Goal: Task Accomplishment & Management: Manage account settings

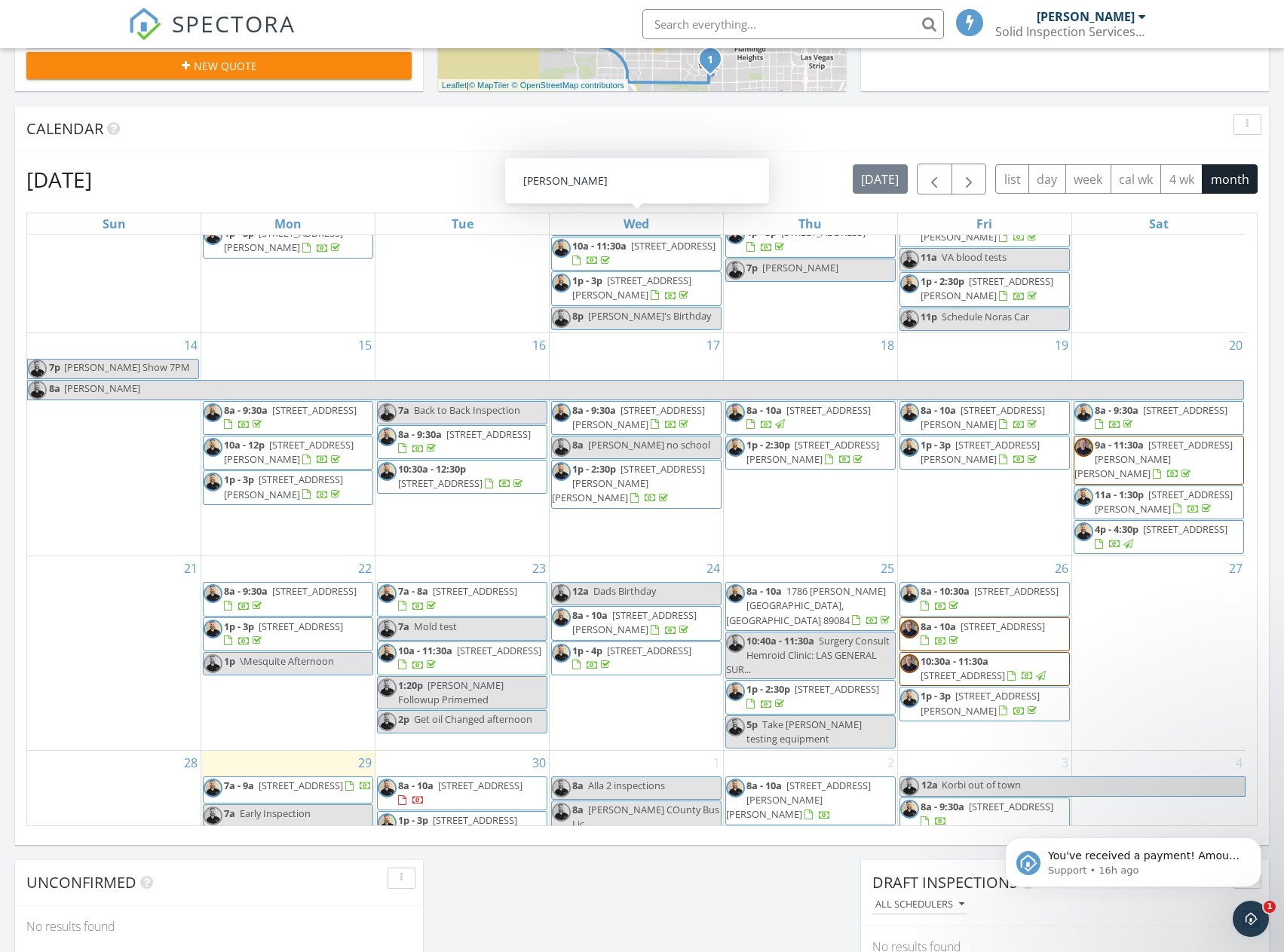
scroll to position [404, 0]
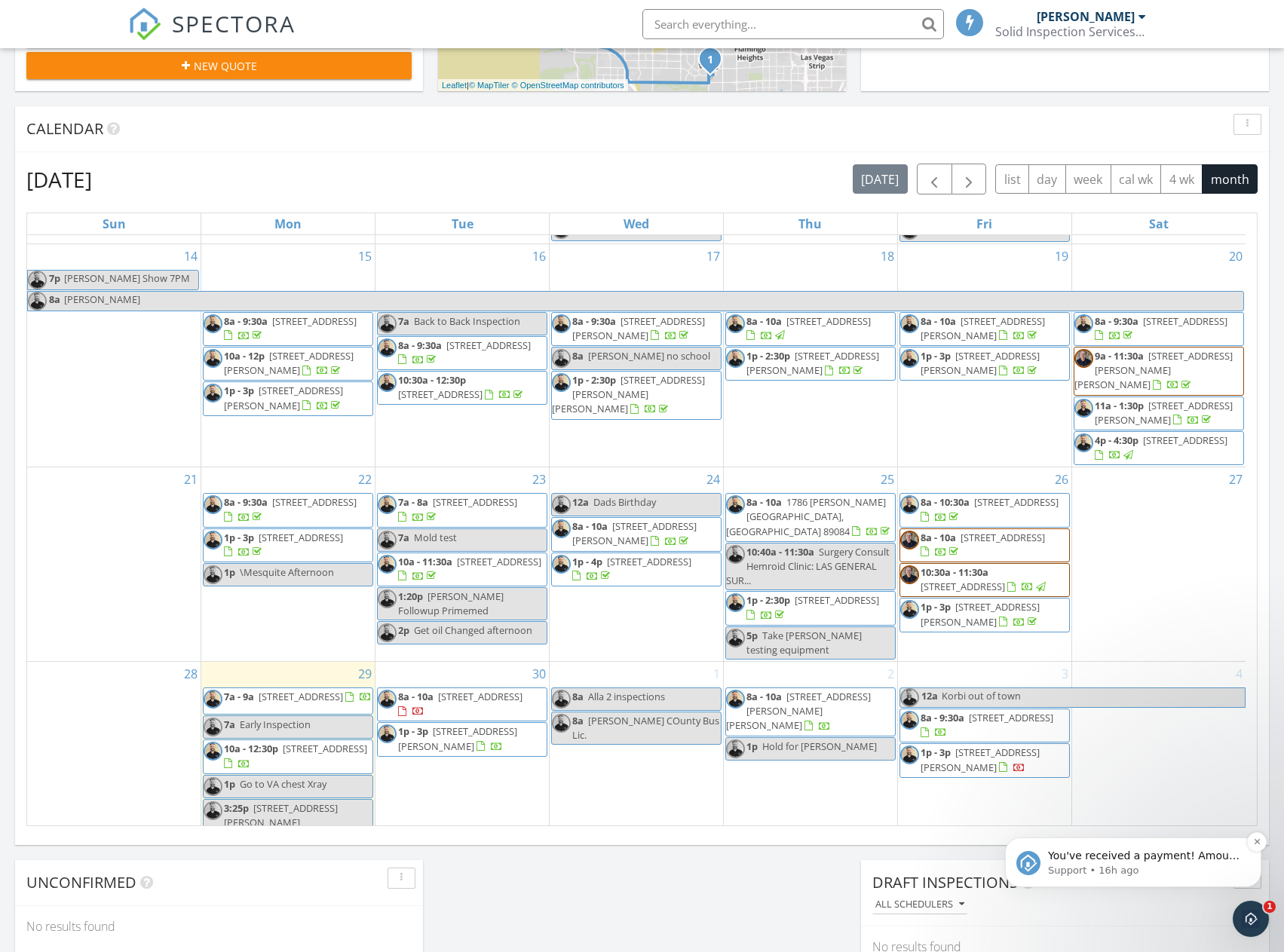
click at [1140, 876] on p "Support • 16h ago" at bounding box center [1145, 870] width 195 height 13
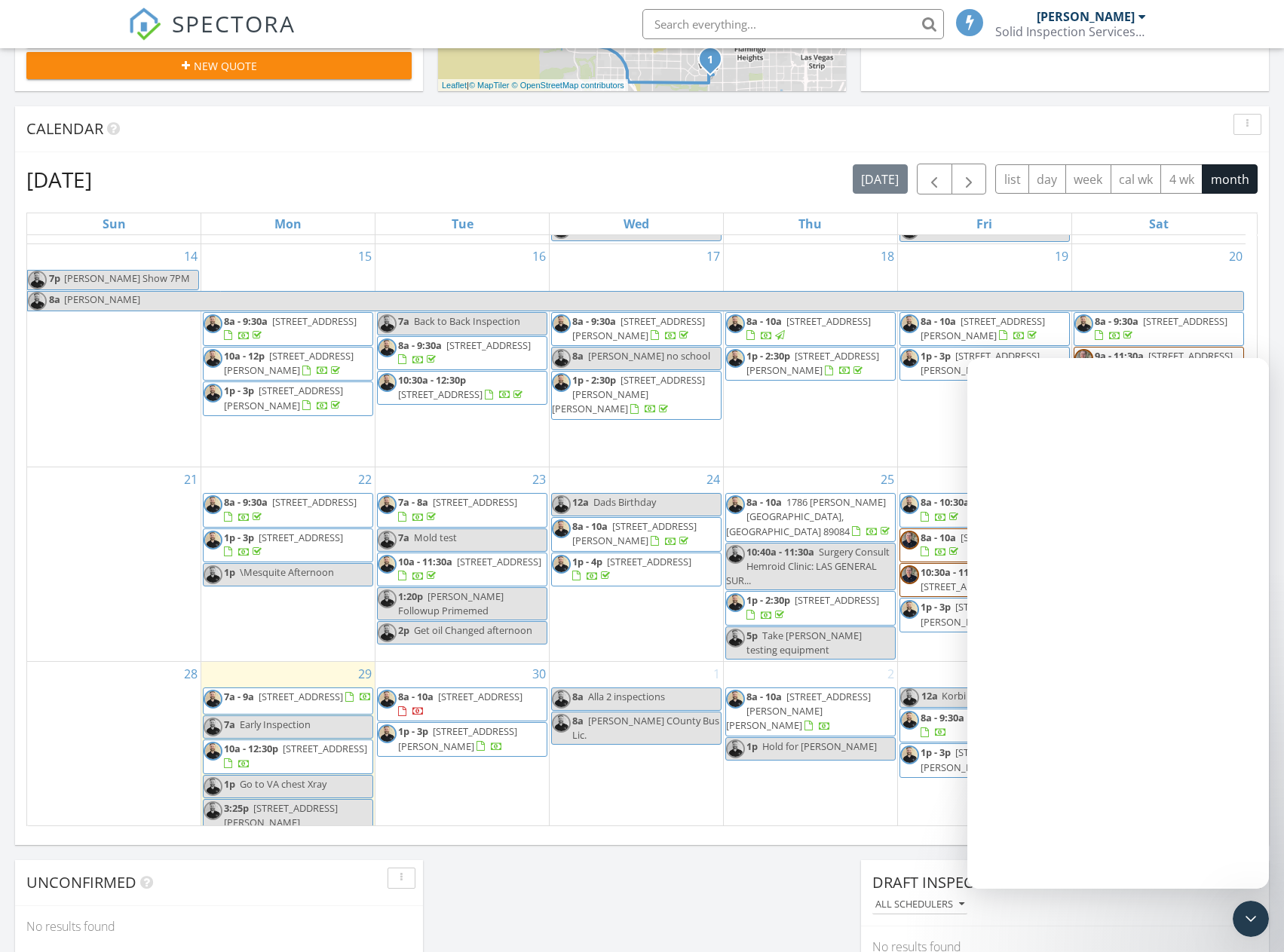
scroll to position [0, 0]
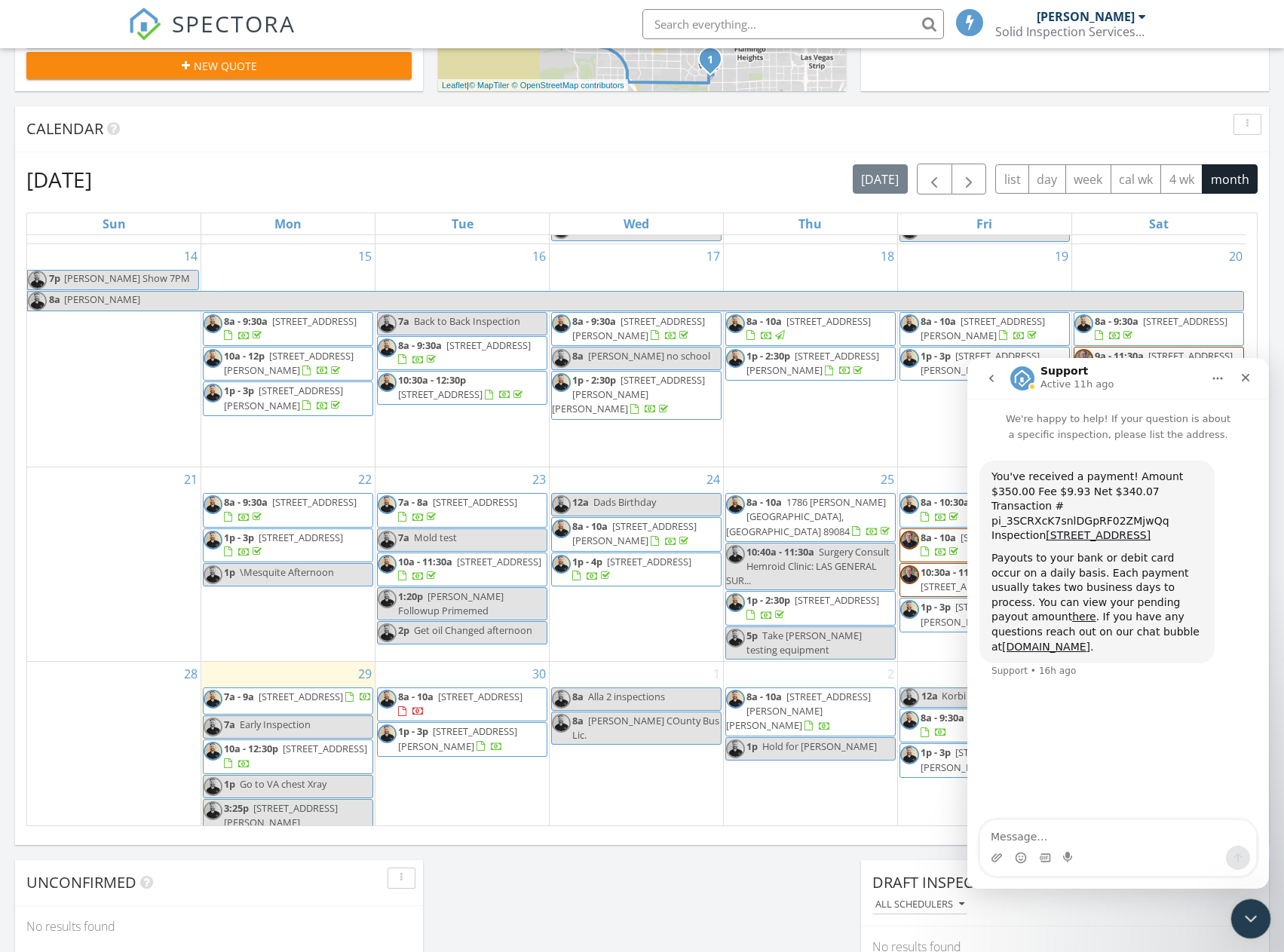
click at [1252, 917] on icon "Close Intercom Messenger" at bounding box center [1248, 916] width 18 height 18
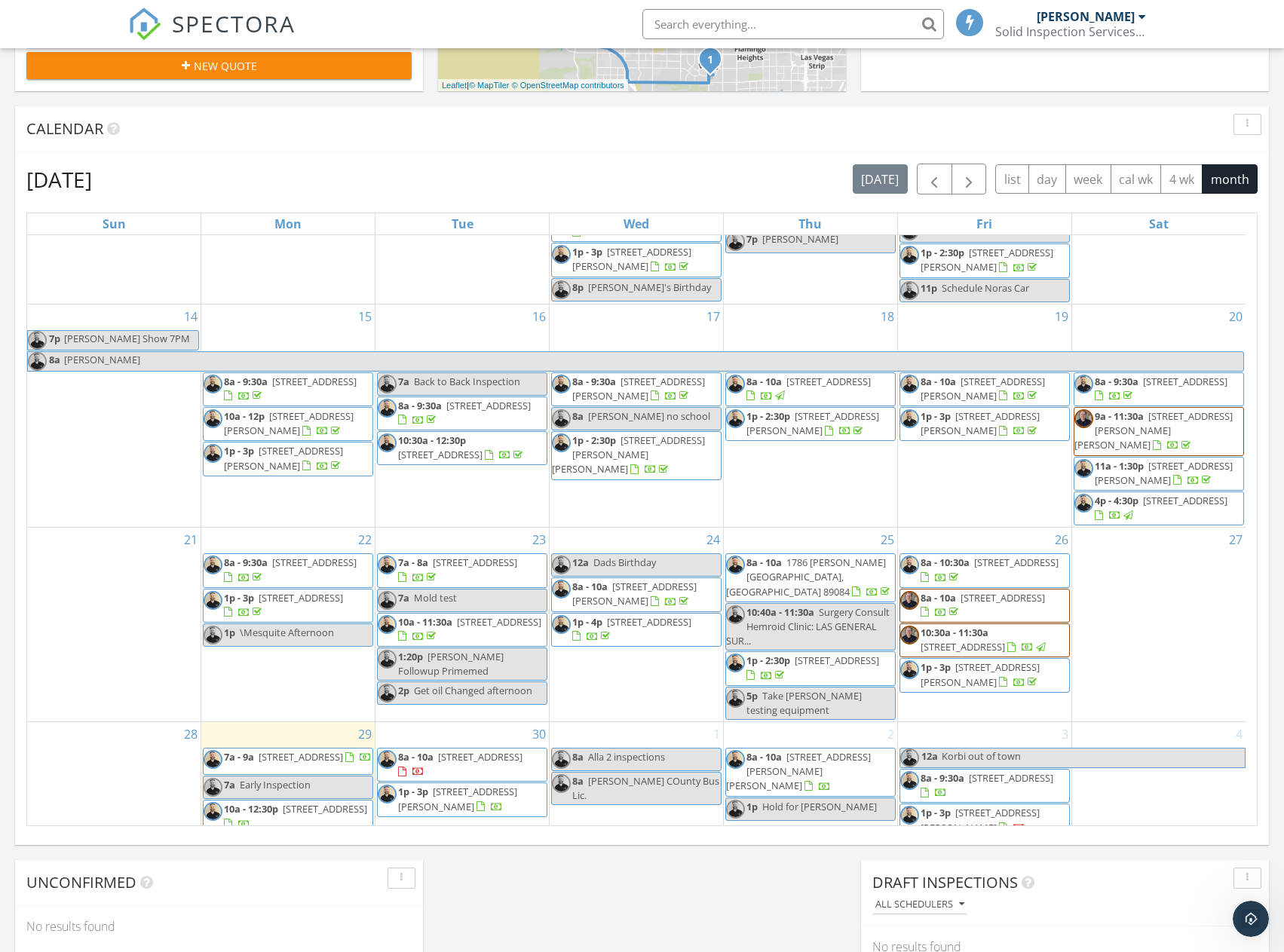
scroll to position [404, 0]
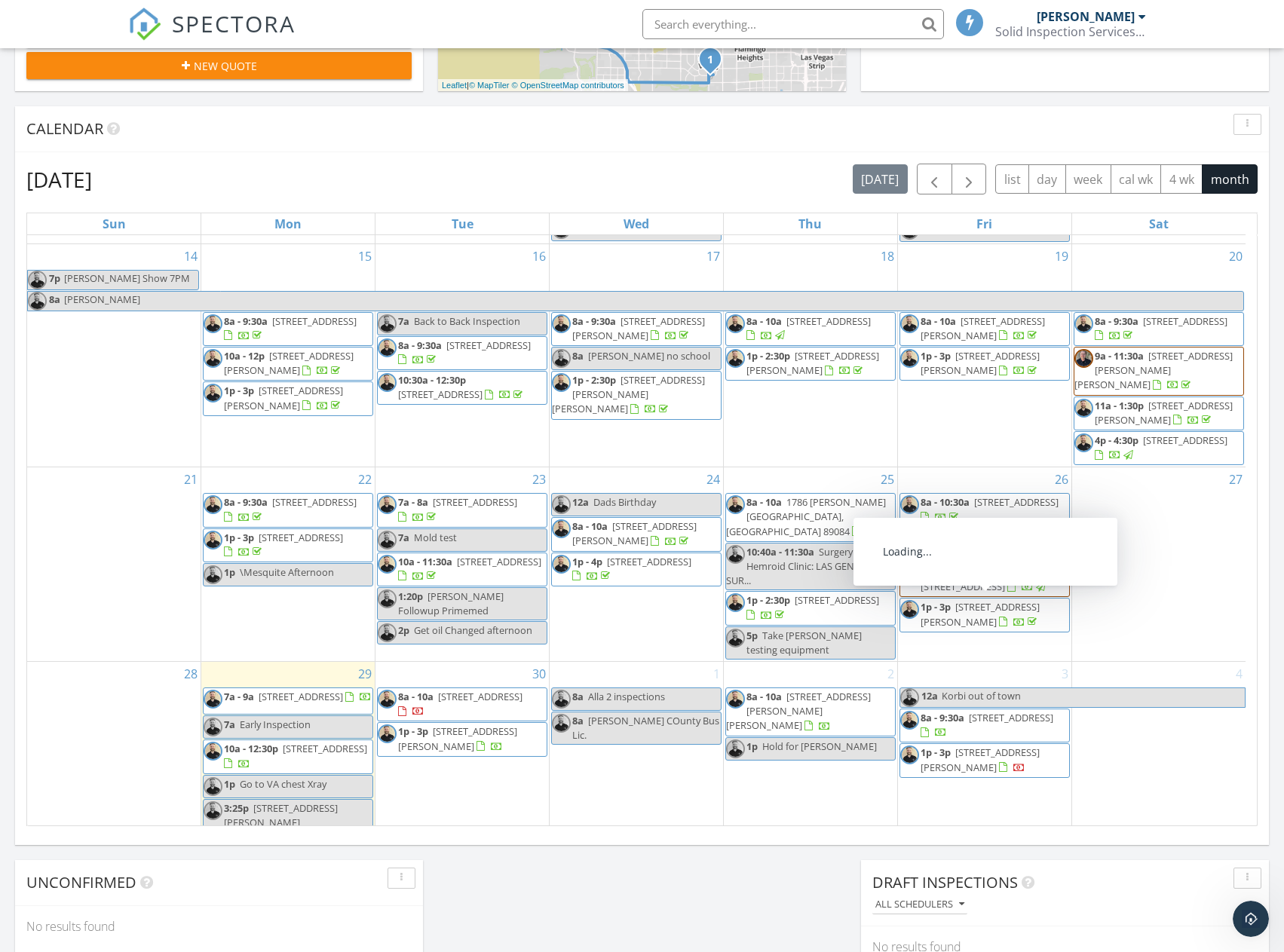
click at [493, 690] on span "[STREET_ADDRESS]" at bounding box center [481, 696] width 84 height 13
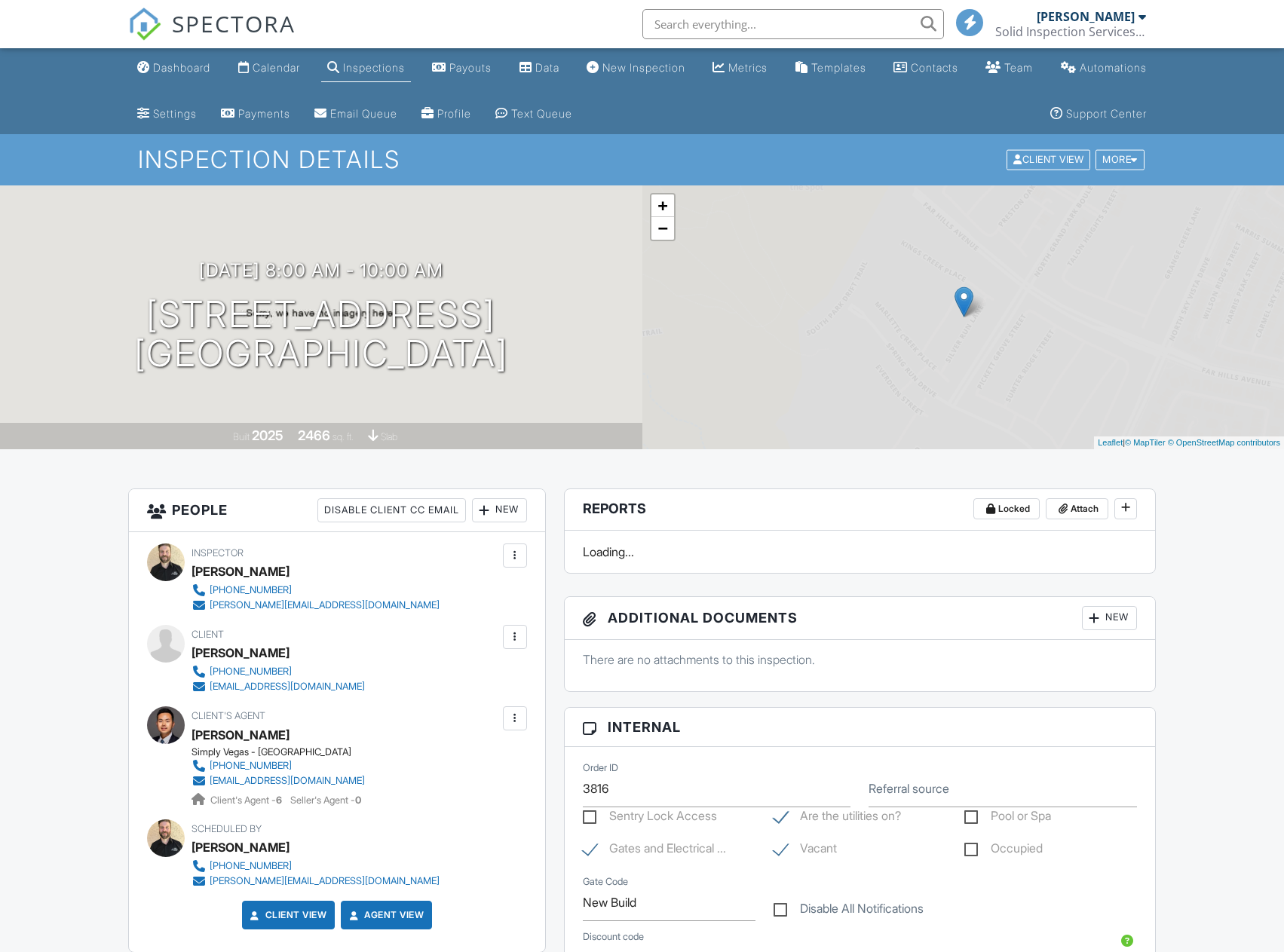
click at [524, 630] on div at bounding box center [515, 637] width 25 height 25
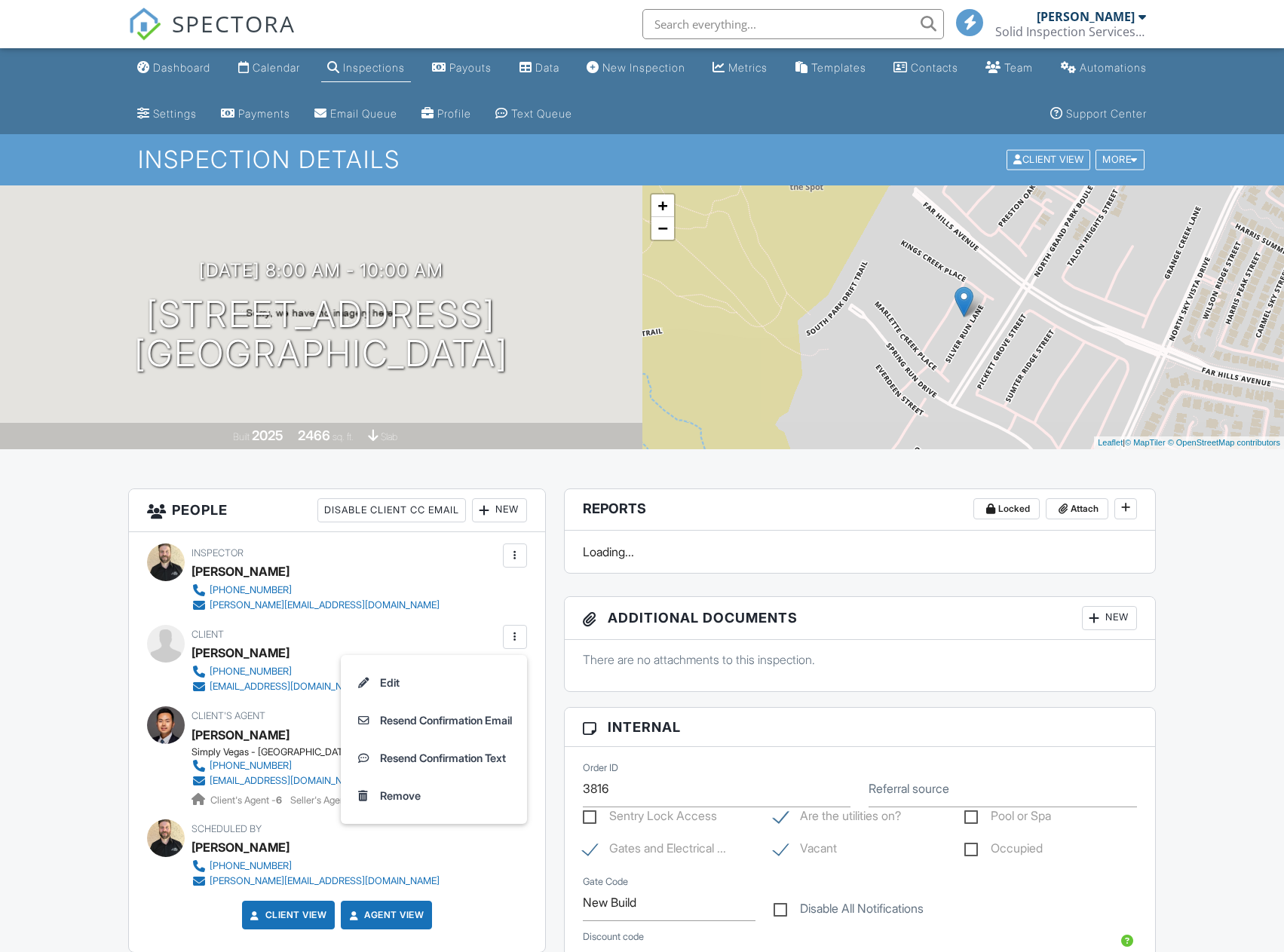
click at [513, 636] on div at bounding box center [515, 636] width 15 height 15
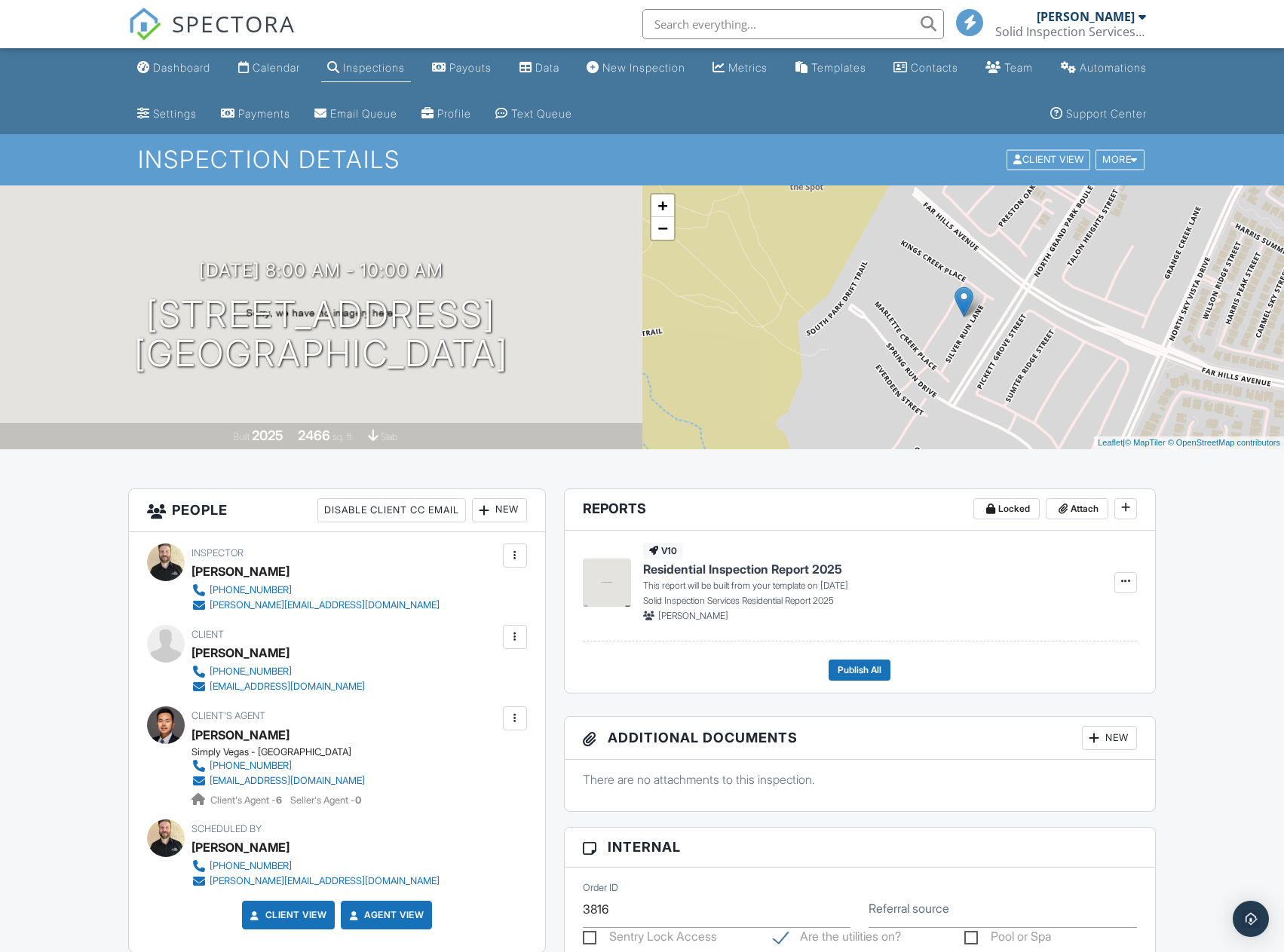
click at [508, 643] on div at bounding box center [515, 636] width 15 height 15
click at [465, 728] on li "Resend Confirmation Email" at bounding box center [434, 720] width 168 height 38
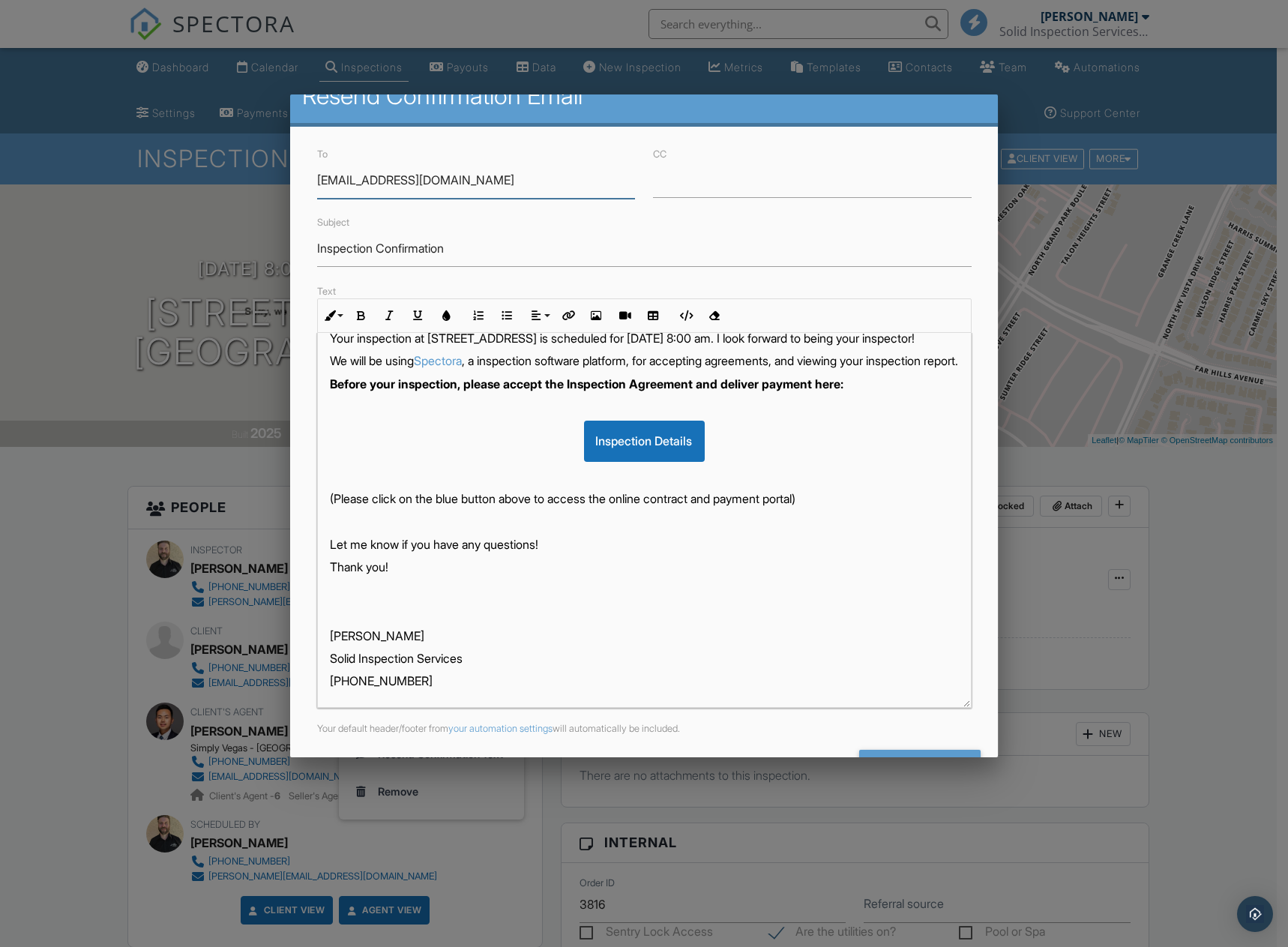
scroll to position [74, 0]
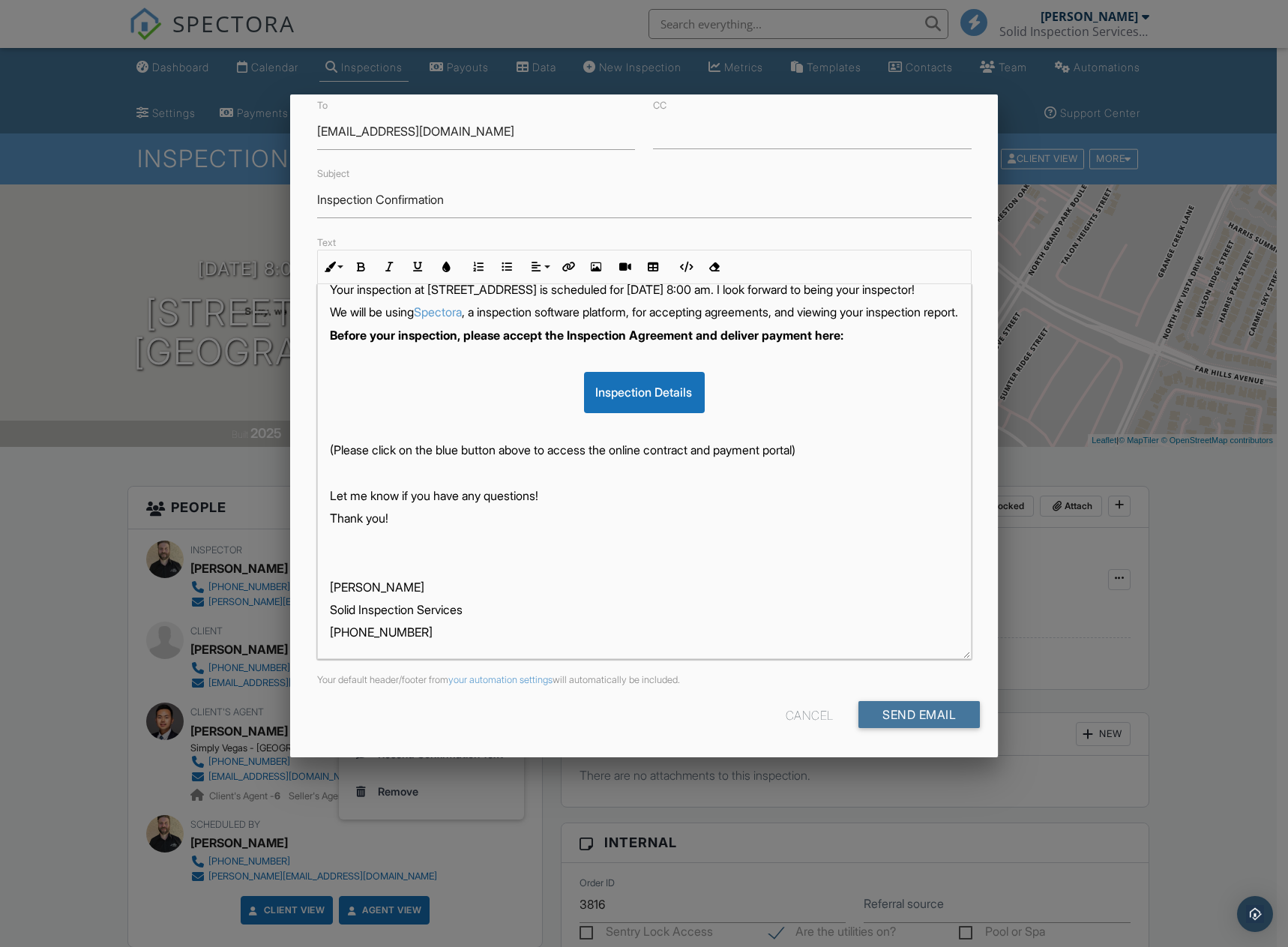
click at [889, 720] on input "Send Email" at bounding box center [918, 714] width 121 height 27
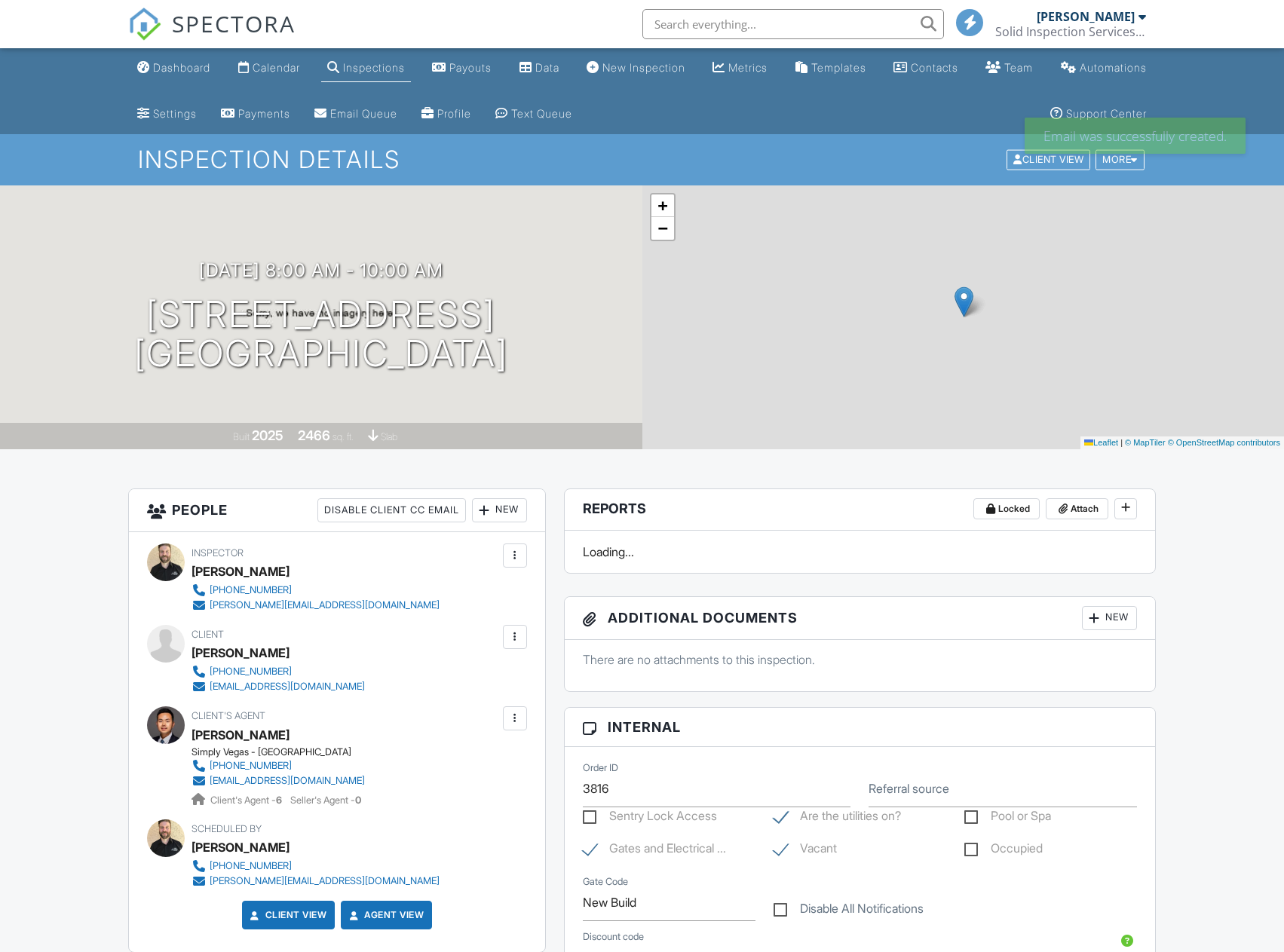
click at [520, 637] on div at bounding box center [515, 636] width 15 height 15
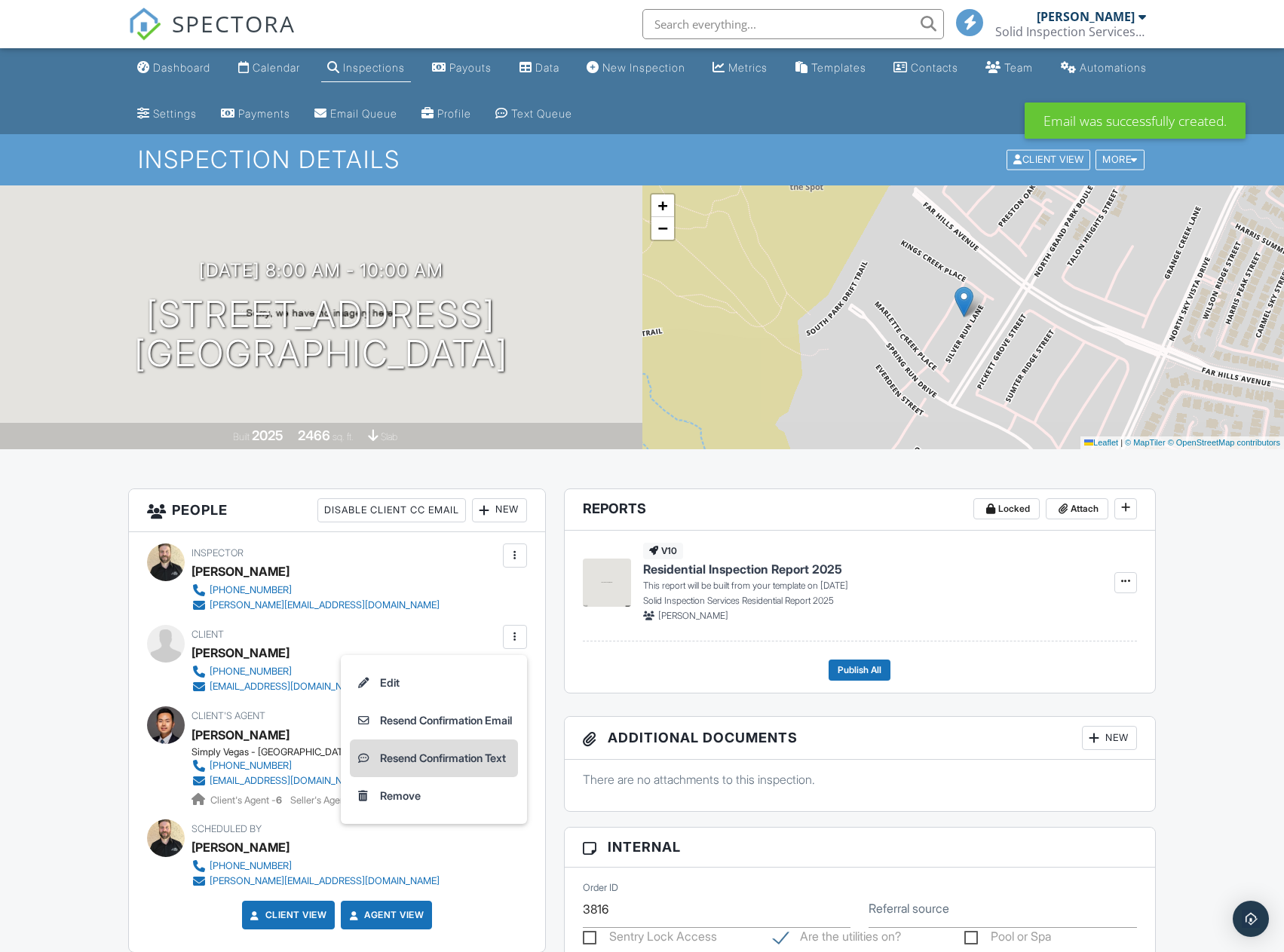
click at [417, 759] on li "Resend Confirmation Text" at bounding box center [434, 757] width 168 height 38
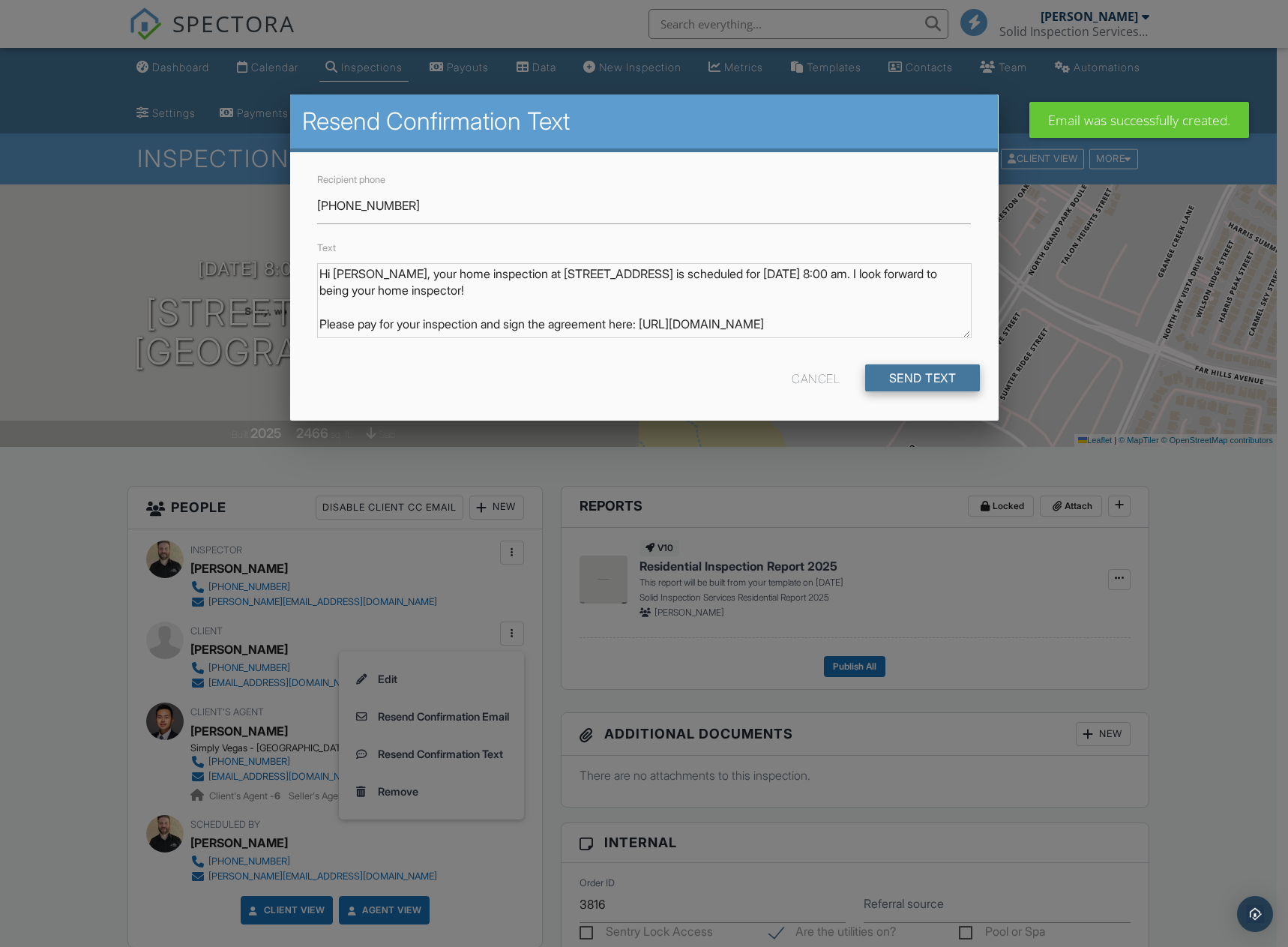
click at [916, 382] on input "Send Text" at bounding box center [923, 378] width 115 height 27
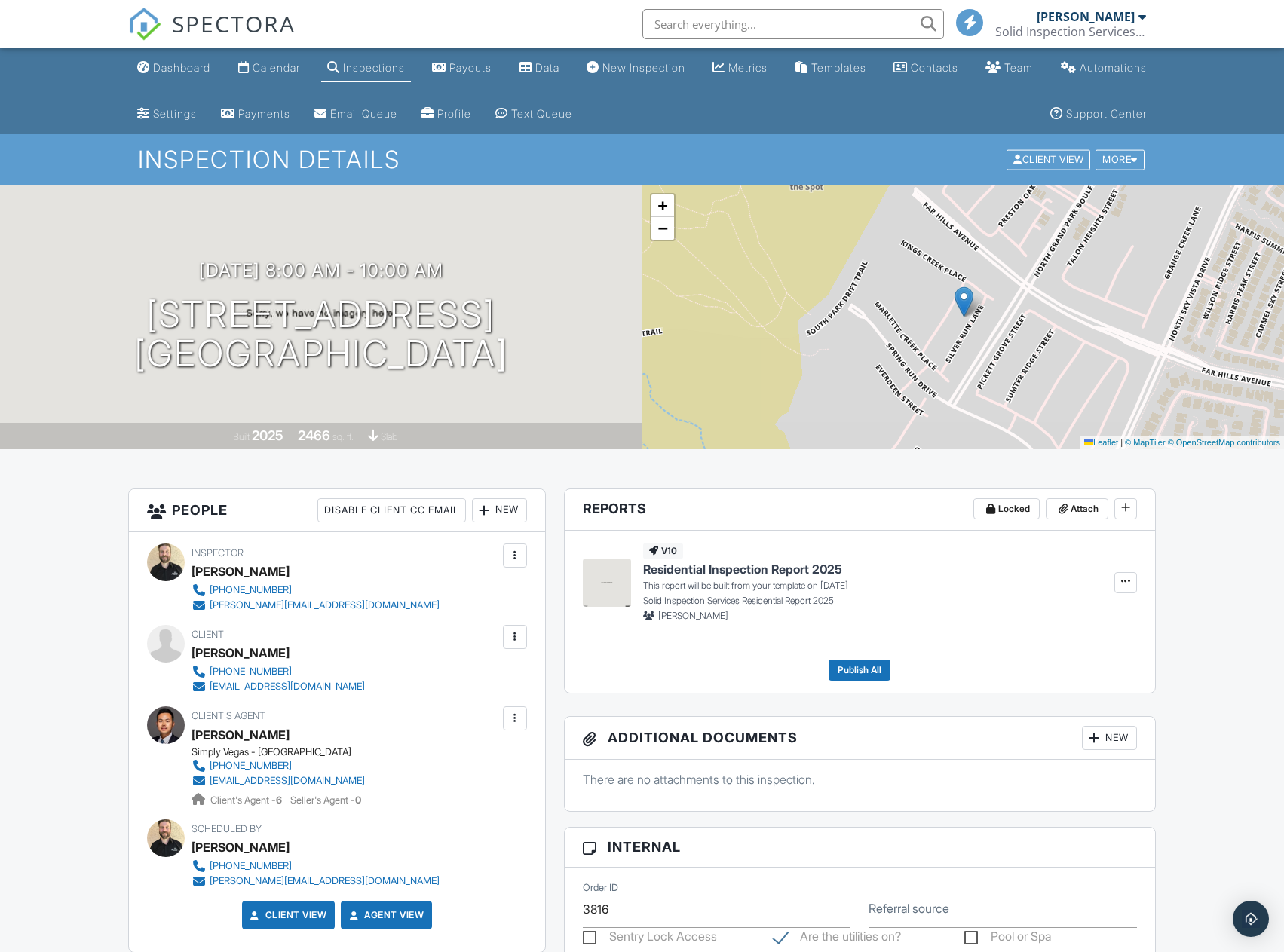
click at [205, 73] on div "Dashboard" at bounding box center [182, 67] width 57 height 13
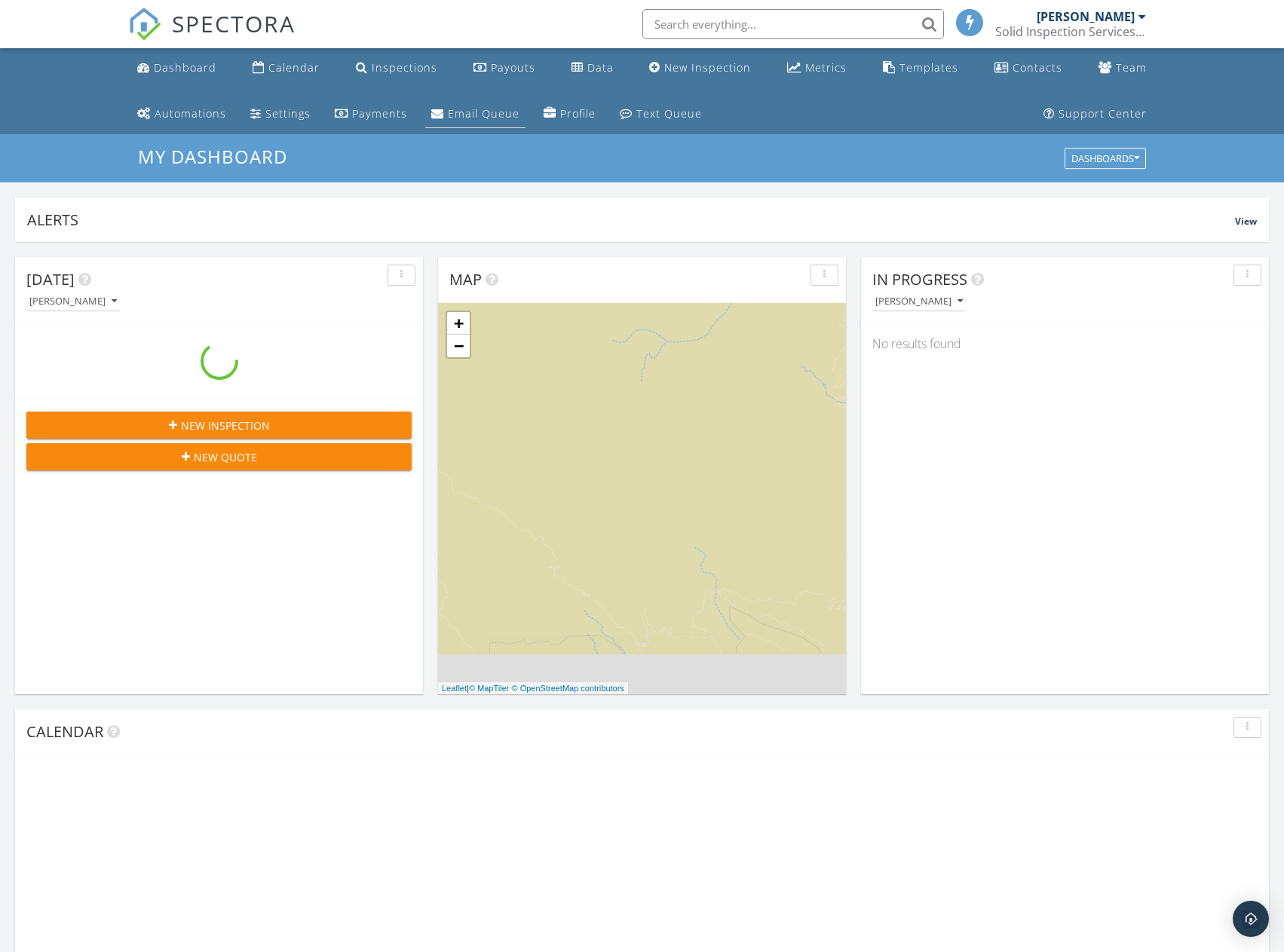
scroll to position [1395, 1308]
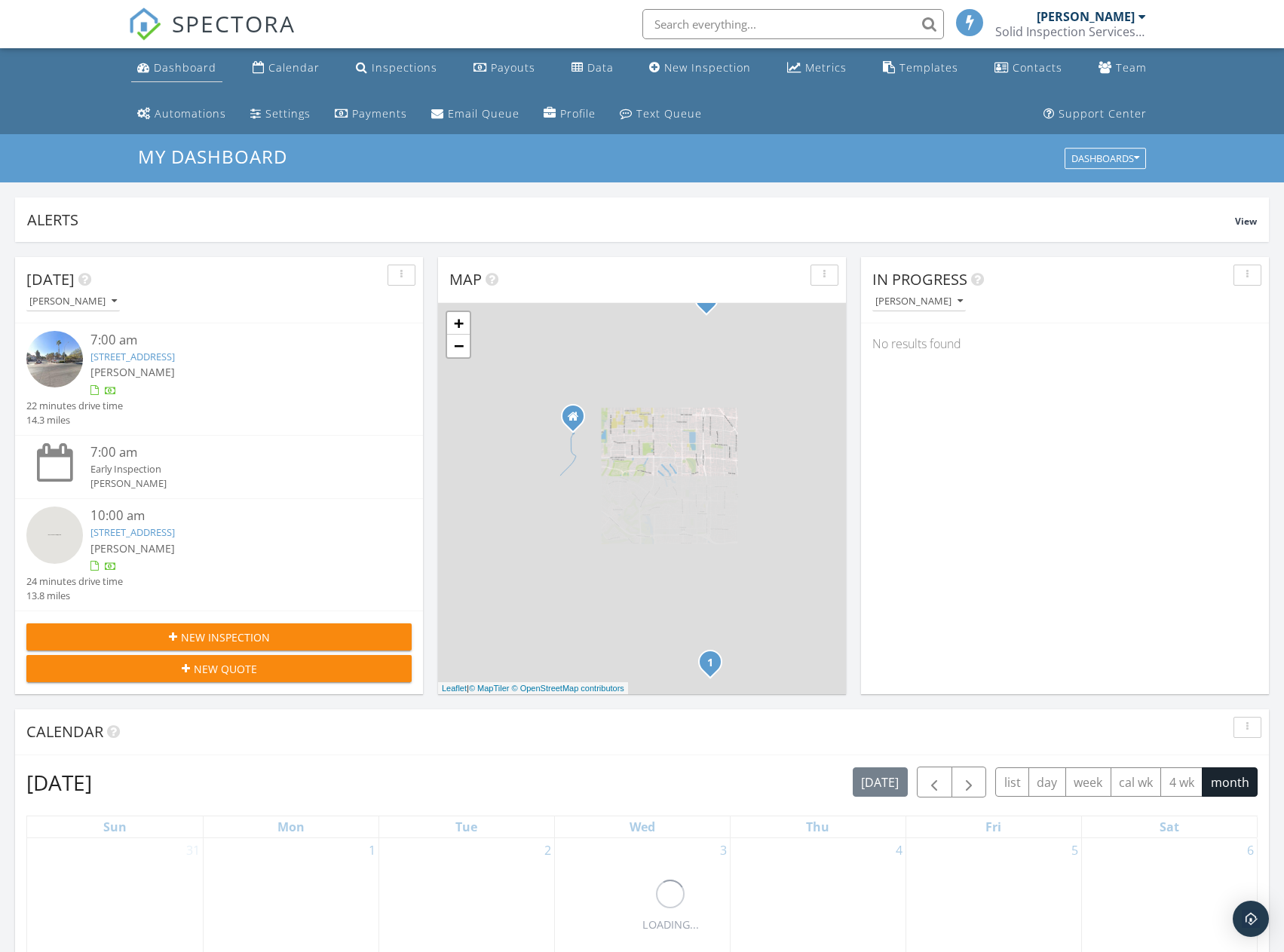
click at [179, 75] on link "Dashboard" at bounding box center [177, 68] width 91 height 28
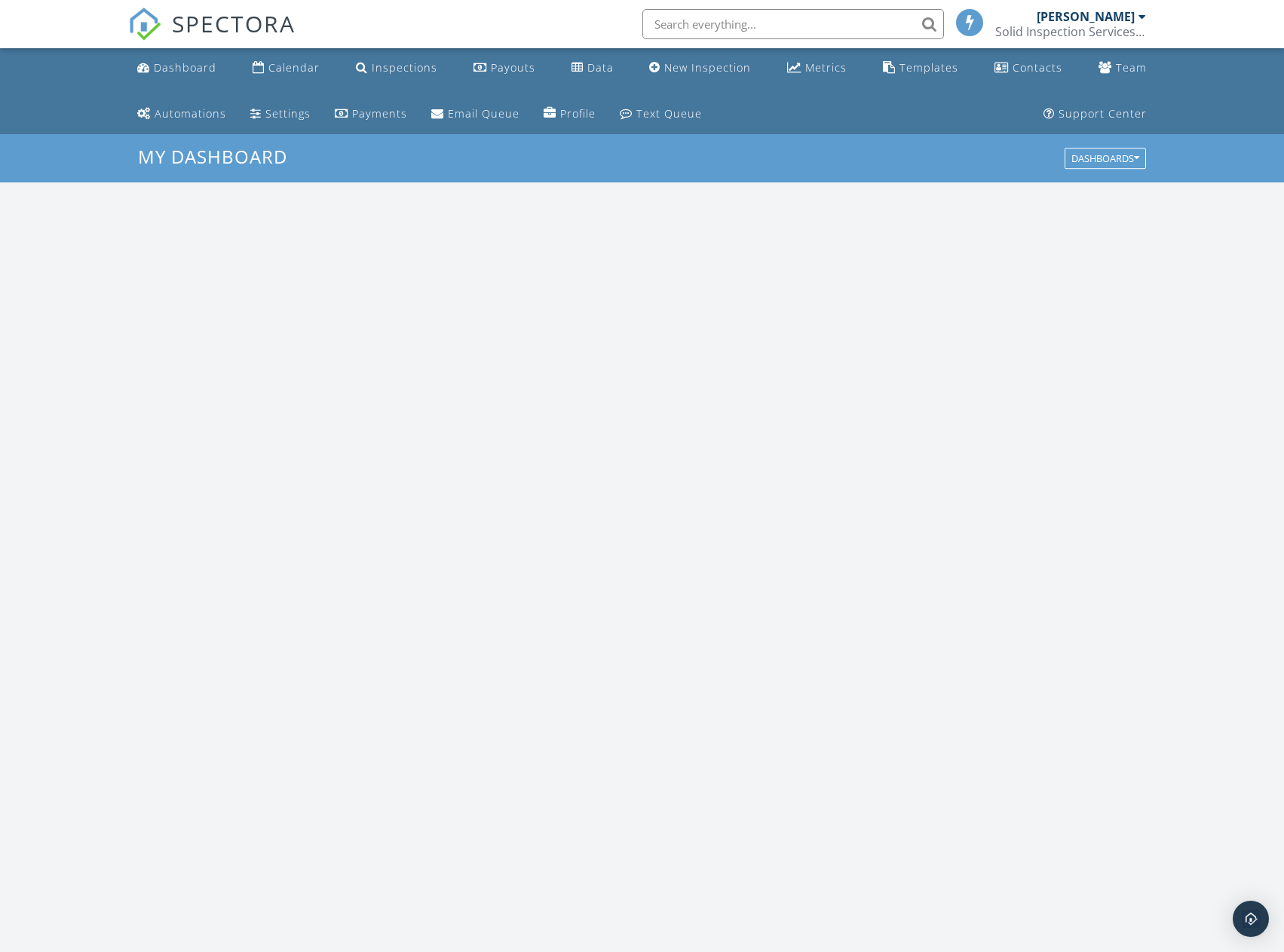
scroll to position [1395, 1308]
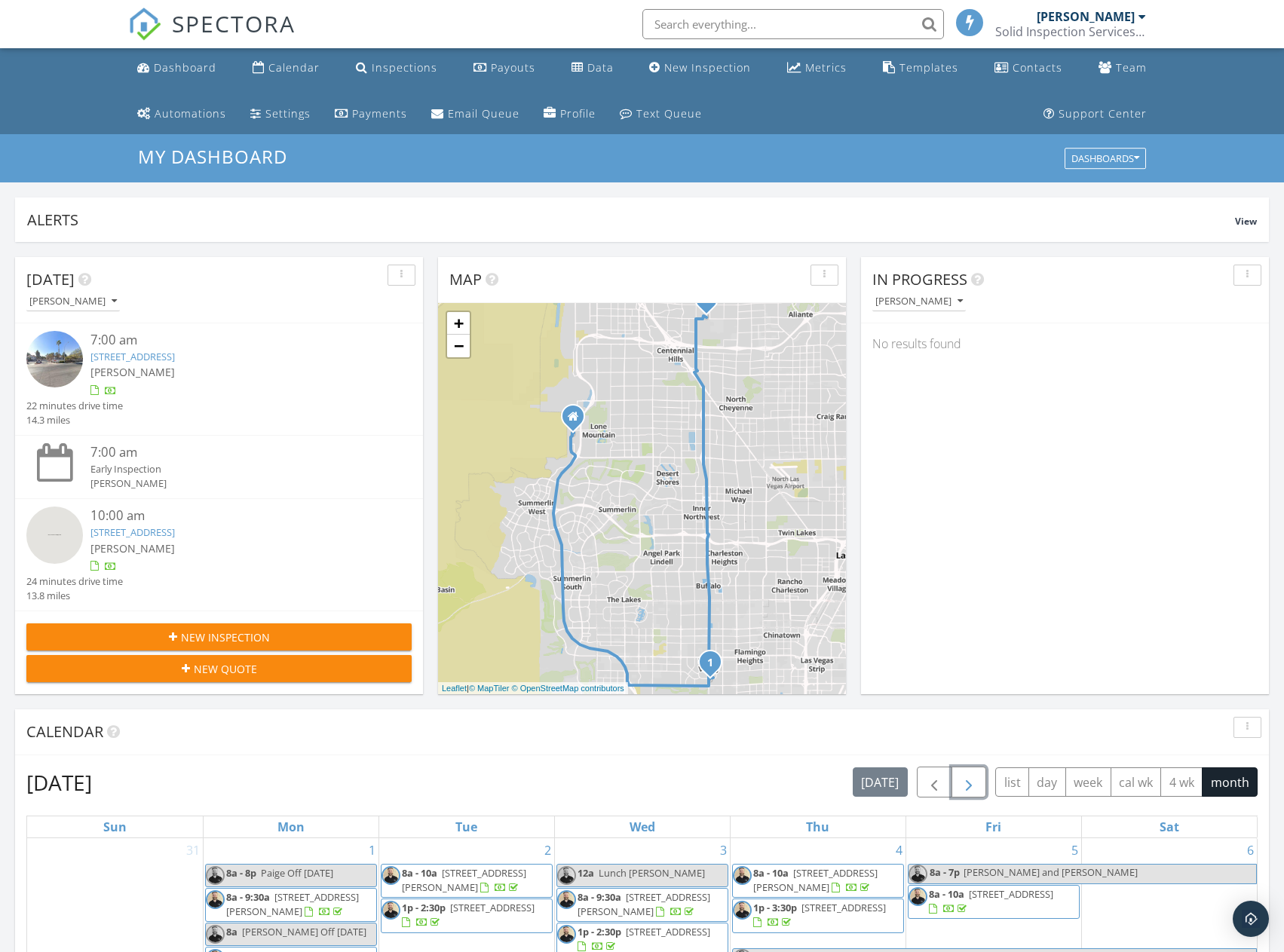
click at [967, 782] on span "button" at bounding box center [968, 782] width 18 height 18
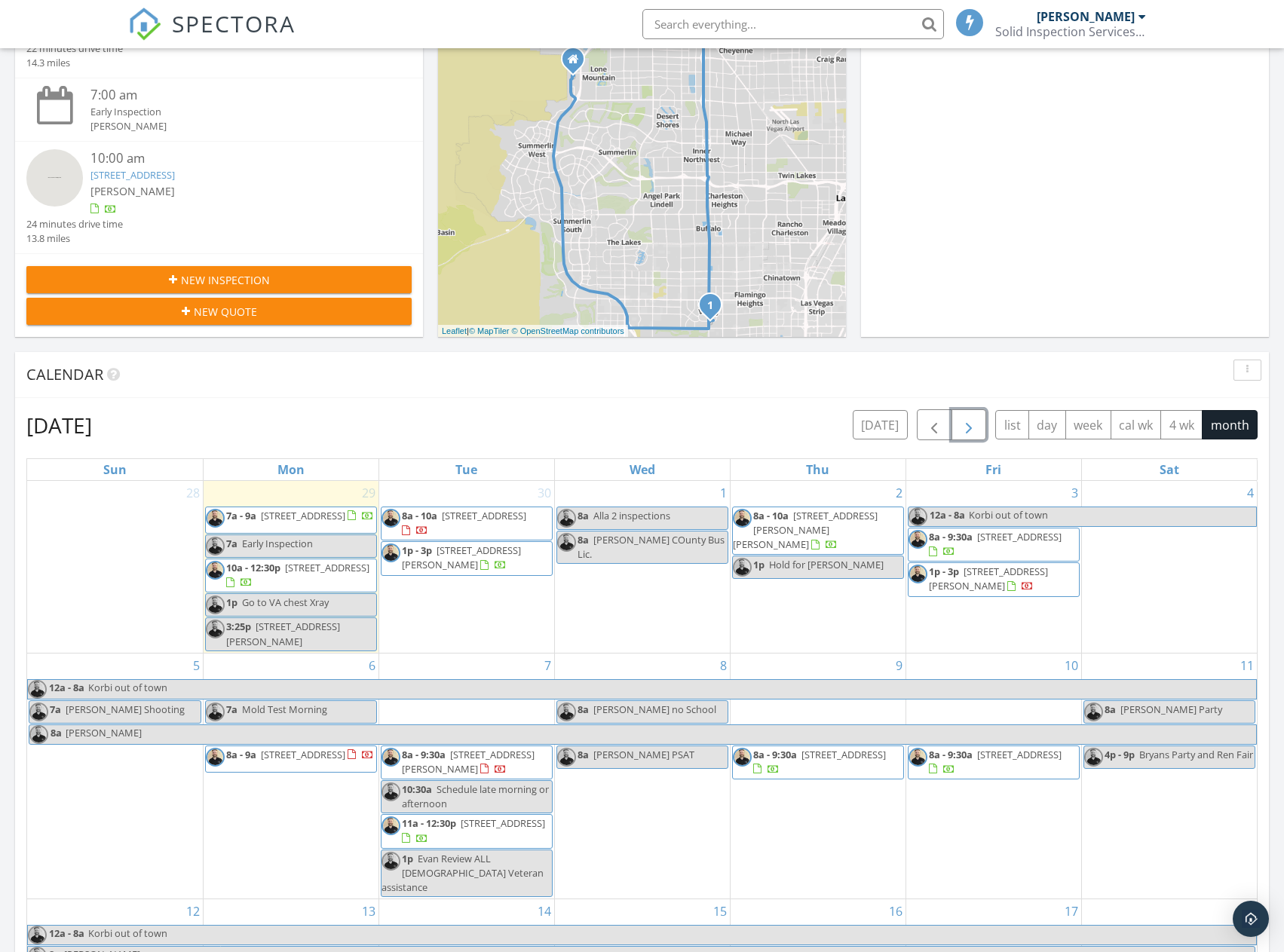
scroll to position [528, 0]
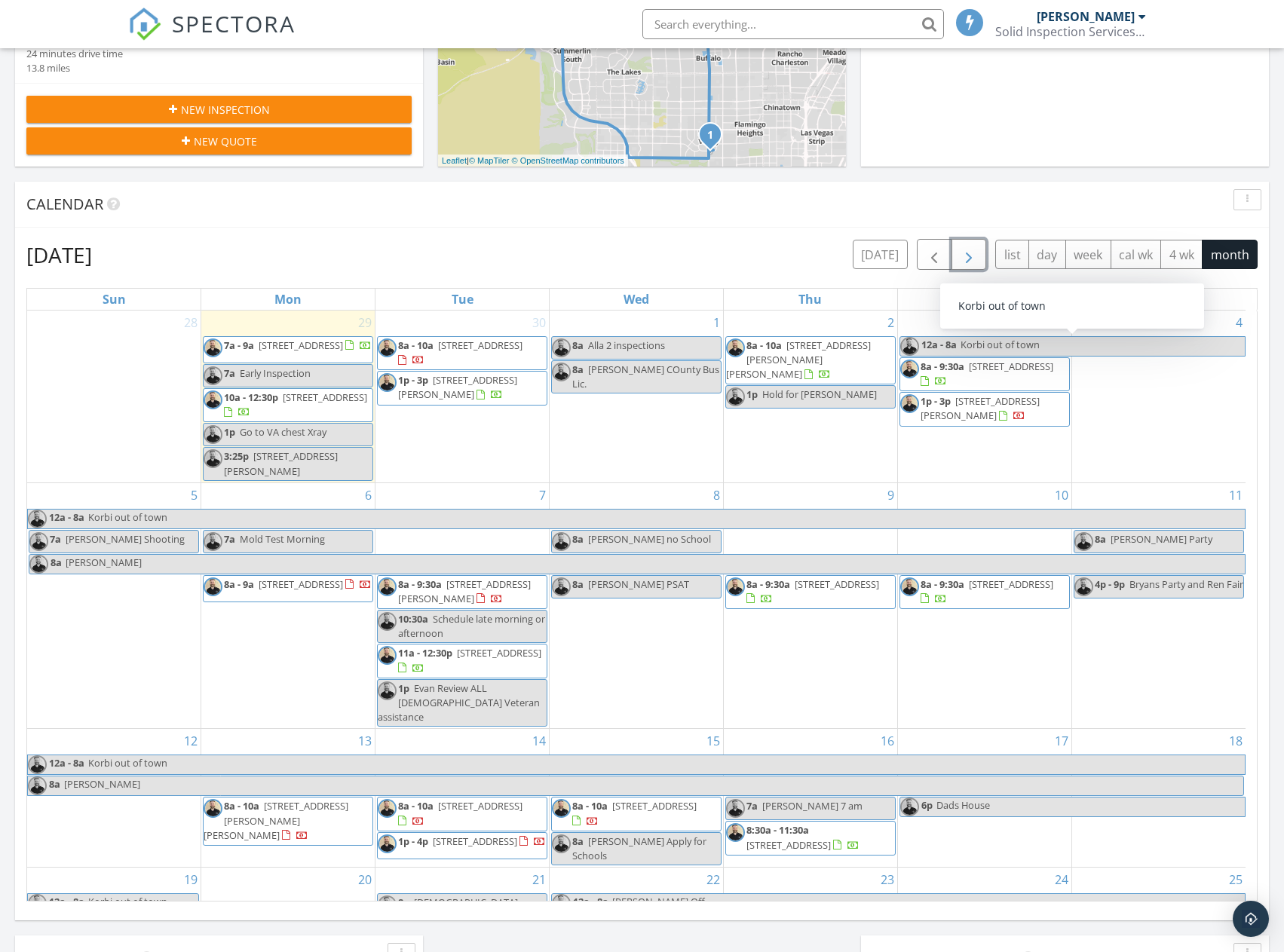
click at [981, 251] on button "button" at bounding box center [969, 254] width 35 height 31
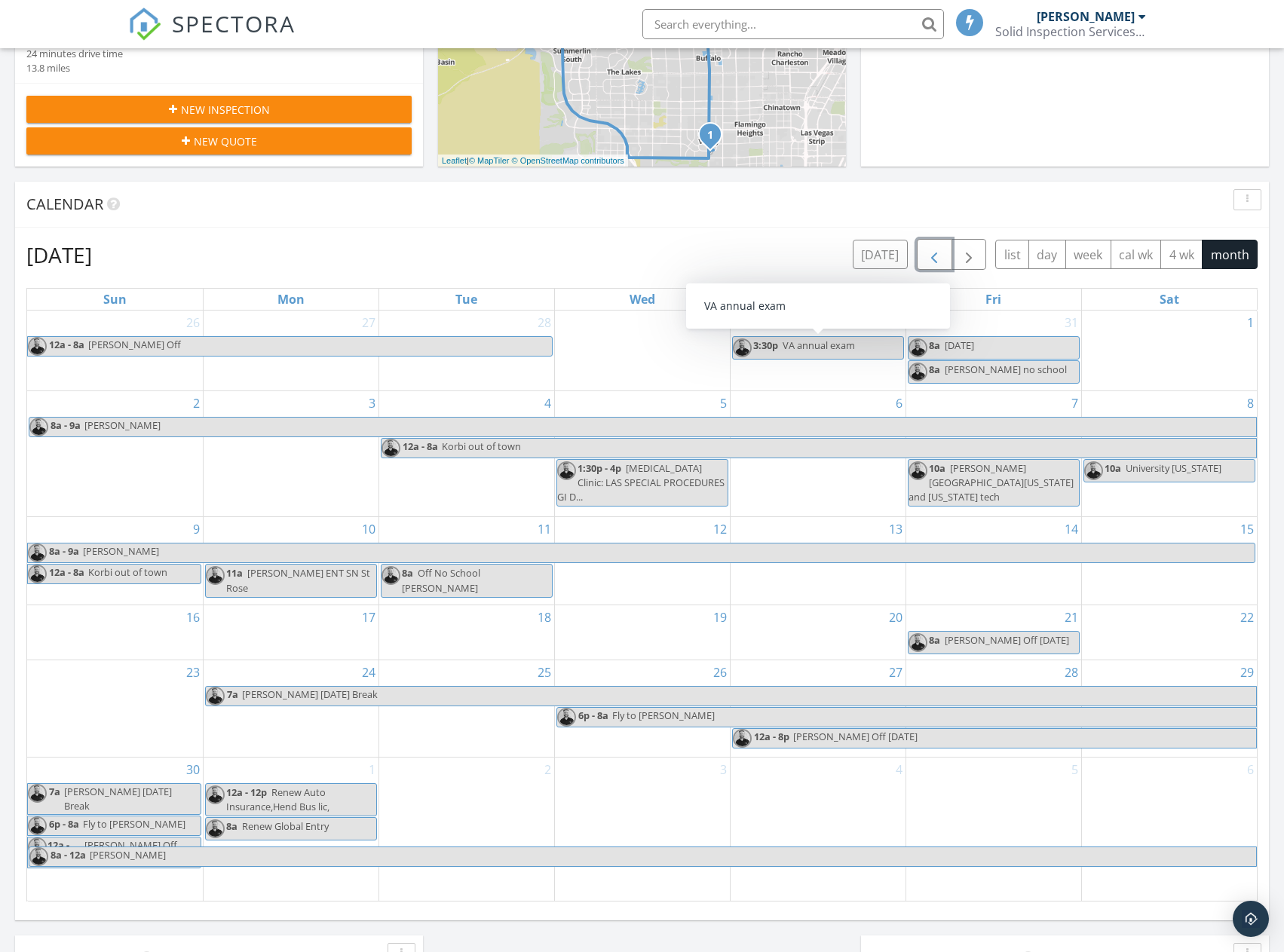
click at [936, 252] on span "button" at bounding box center [934, 254] width 18 height 18
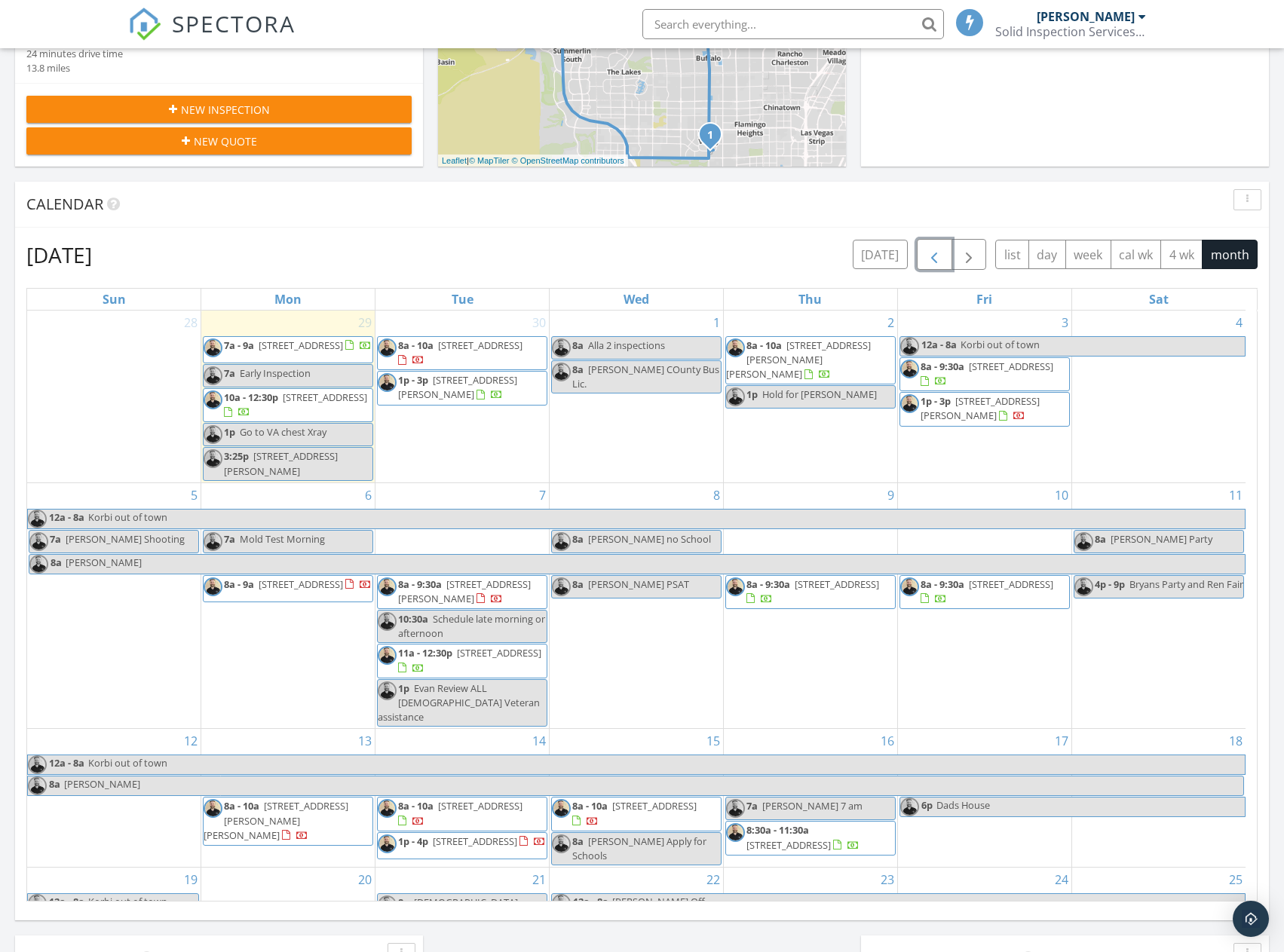
click at [460, 634] on div "10:30a Schedule late morning or afternoon" at bounding box center [462, 626] width 169 height 29
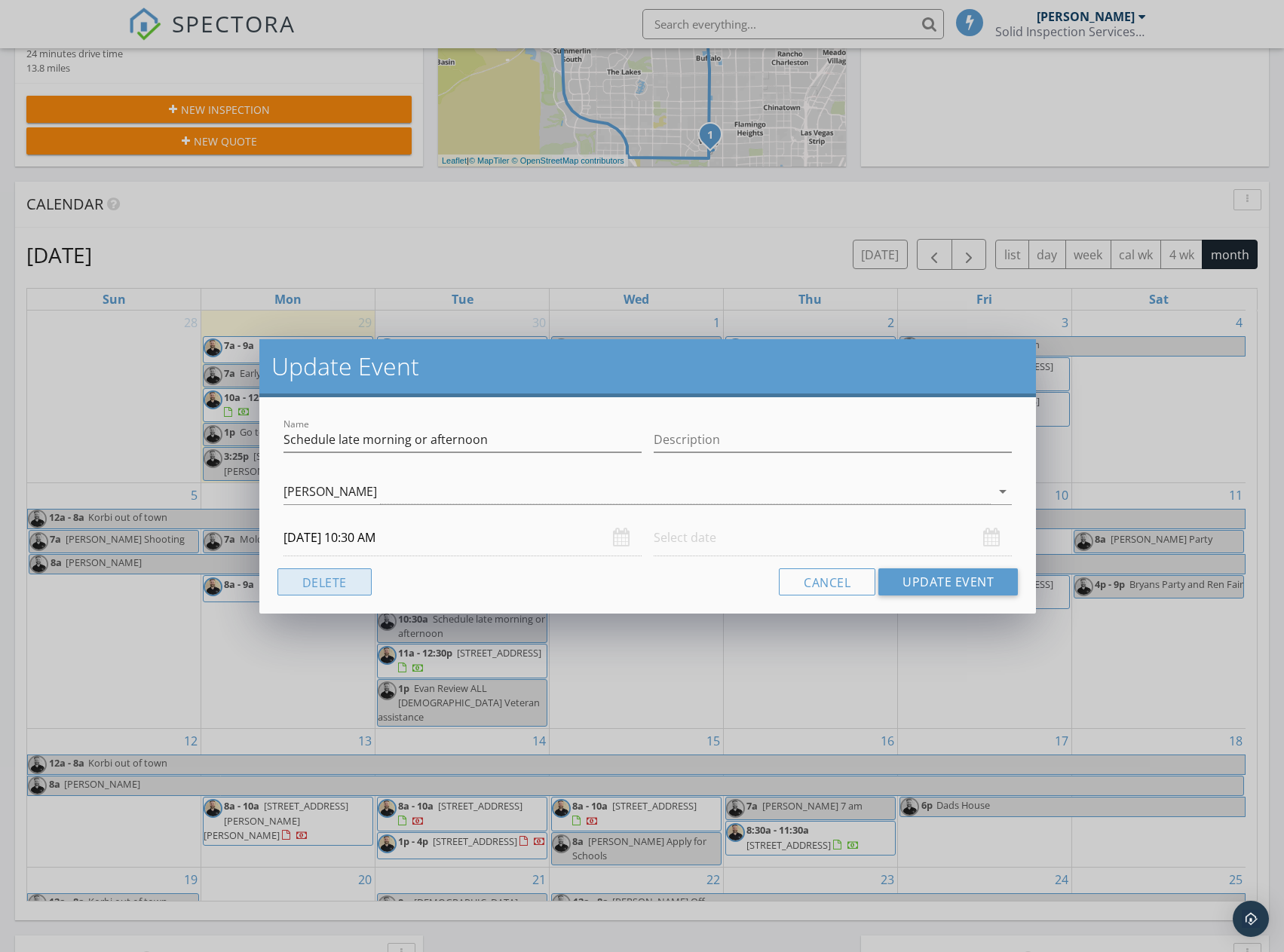
click at [319, 568] on button "Delete" at bounding box center [324, 581] width 94 height 27
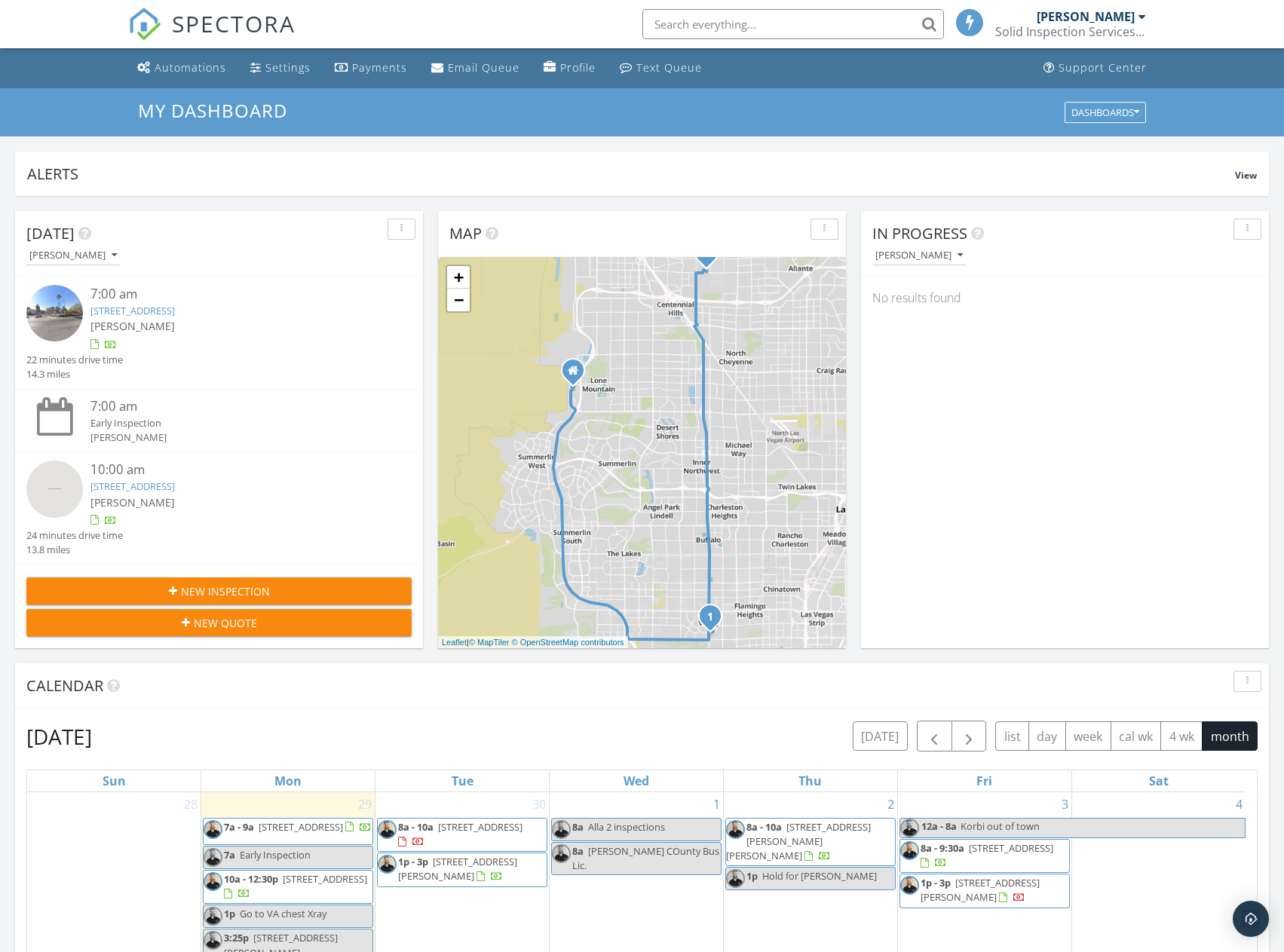
scroll to position [0, 0]
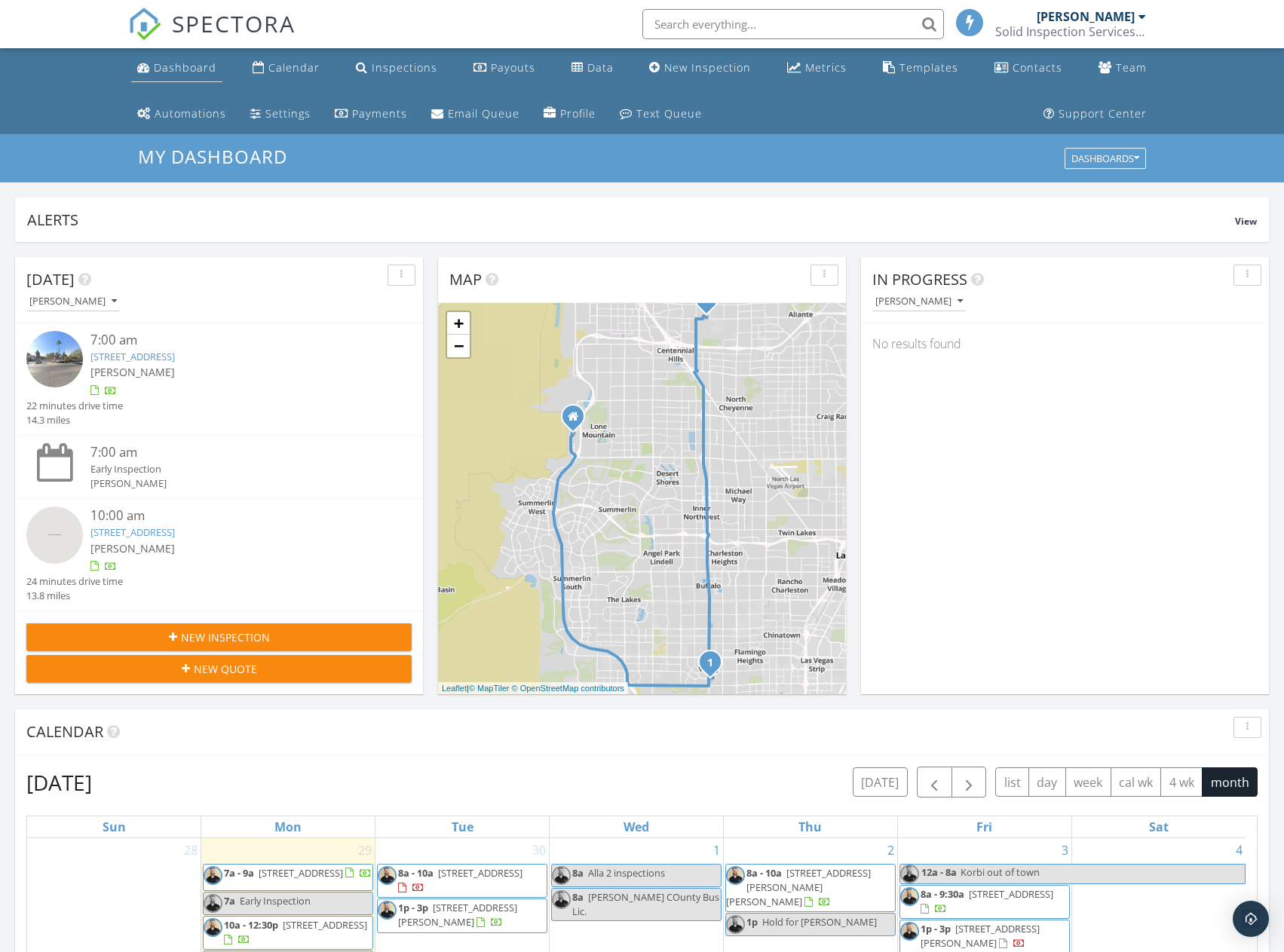
click at [180, 68] on div "Dashboard" at bounding box center [184, 67] width 62 height 14
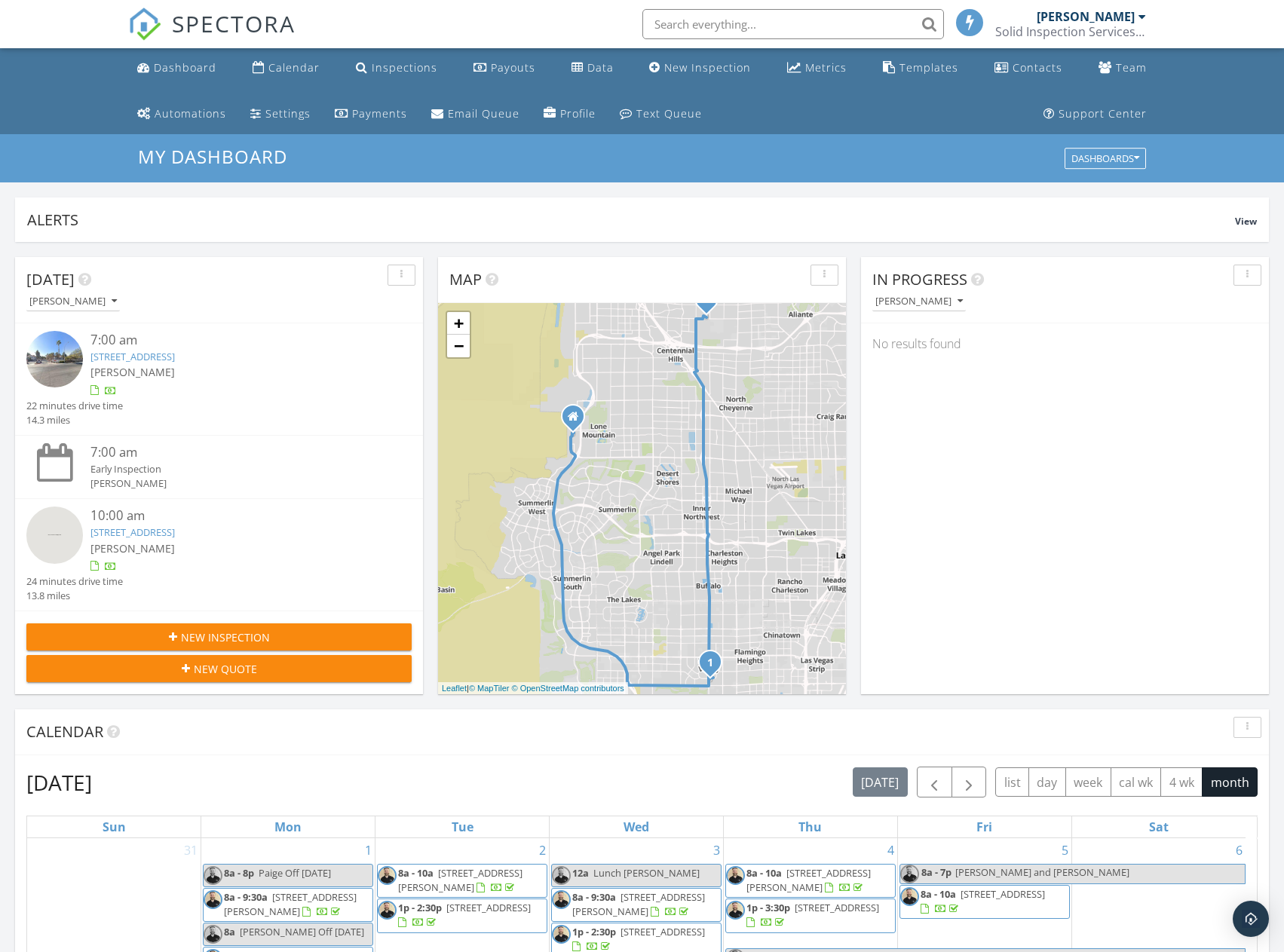
click at [690, 549] on div "1 2 + − Bruce Woodbury Beltway, West Tropicana Avenue, South Rainbow Boulevard,…" at bounding box center [642, 499] width 408 height 391
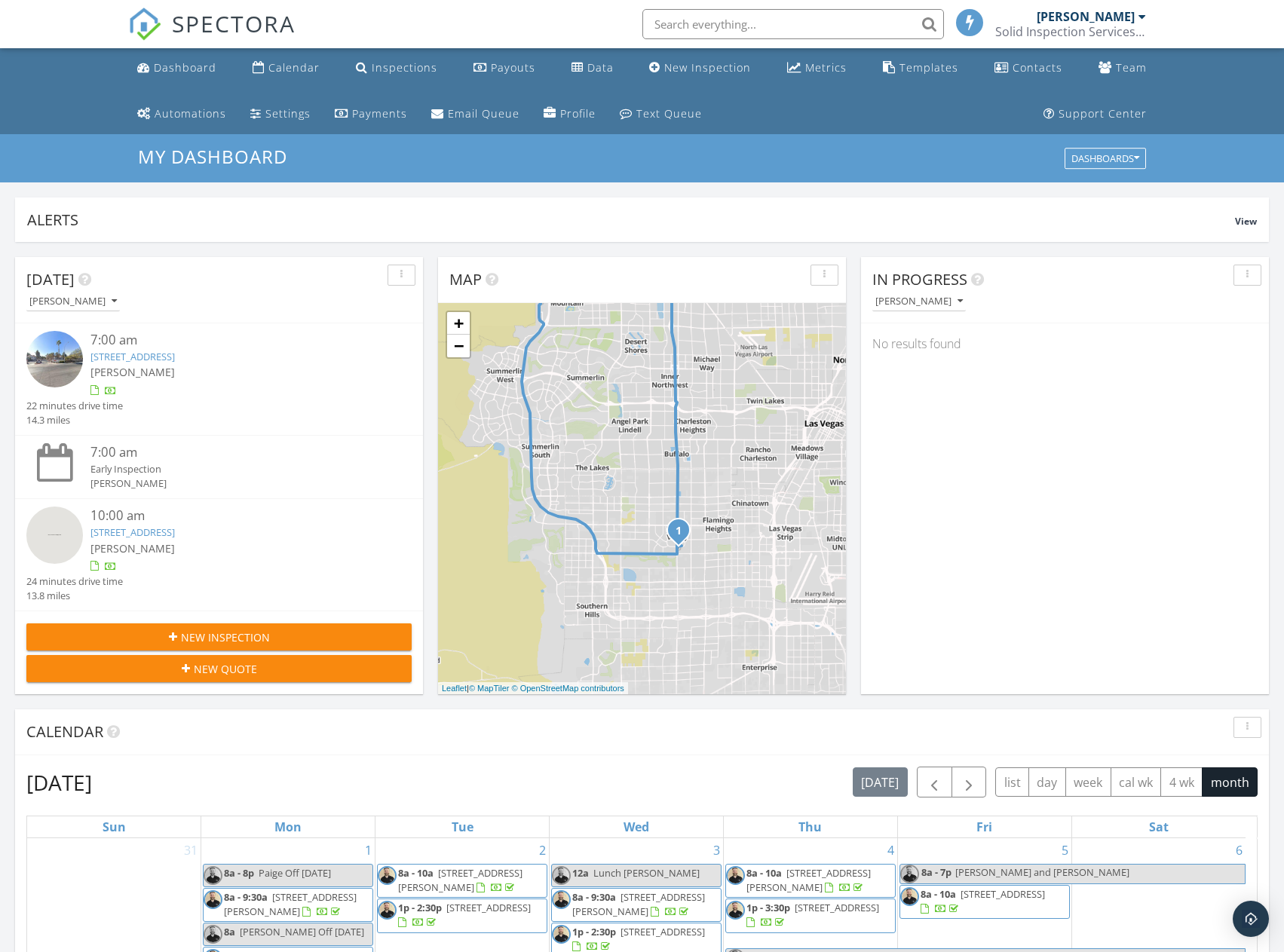
drag, startPoint x: 712, startPoint y: 600, endPoint x: 680, endPoint y: 469, distance: 134.9
click at [680, 469] on div "1 2 + − Bruce Woodbury Beltway, West Tropicana Avenue, South Rainbow Boulevard,…" at bounding box center [642, 499] width 408 height 391
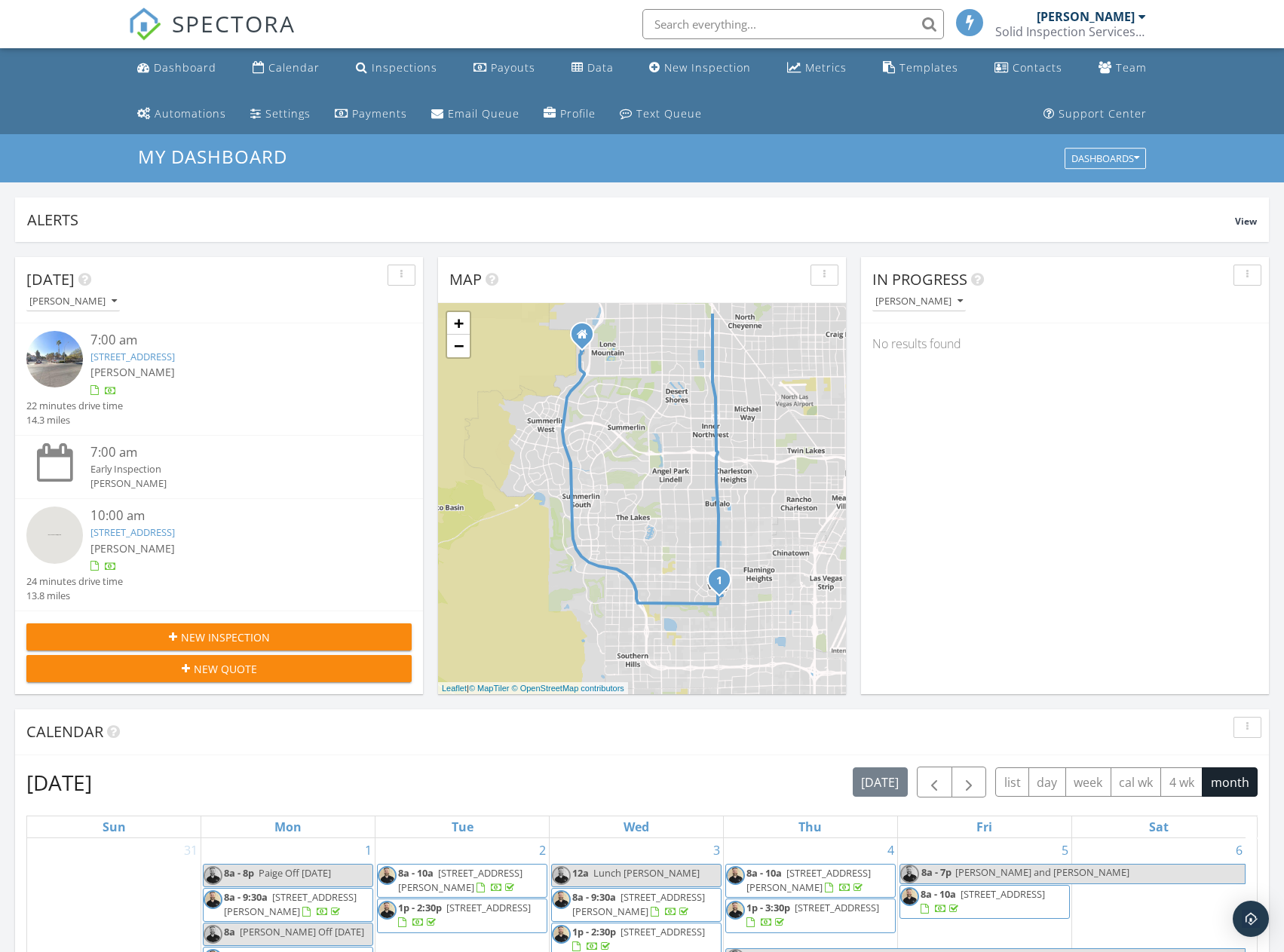
drag, startPoint x: 689, startPoint y: 487, endPoint x: 730, endPoint y: 540, distance: 67.0
click at [730, 540] on div "1 2 + − Bruce Woodbury Beltway, West Tropicana Avenue, South Rainbow Boulevard,…" at bounding box center [642, 499] width 408 height 391
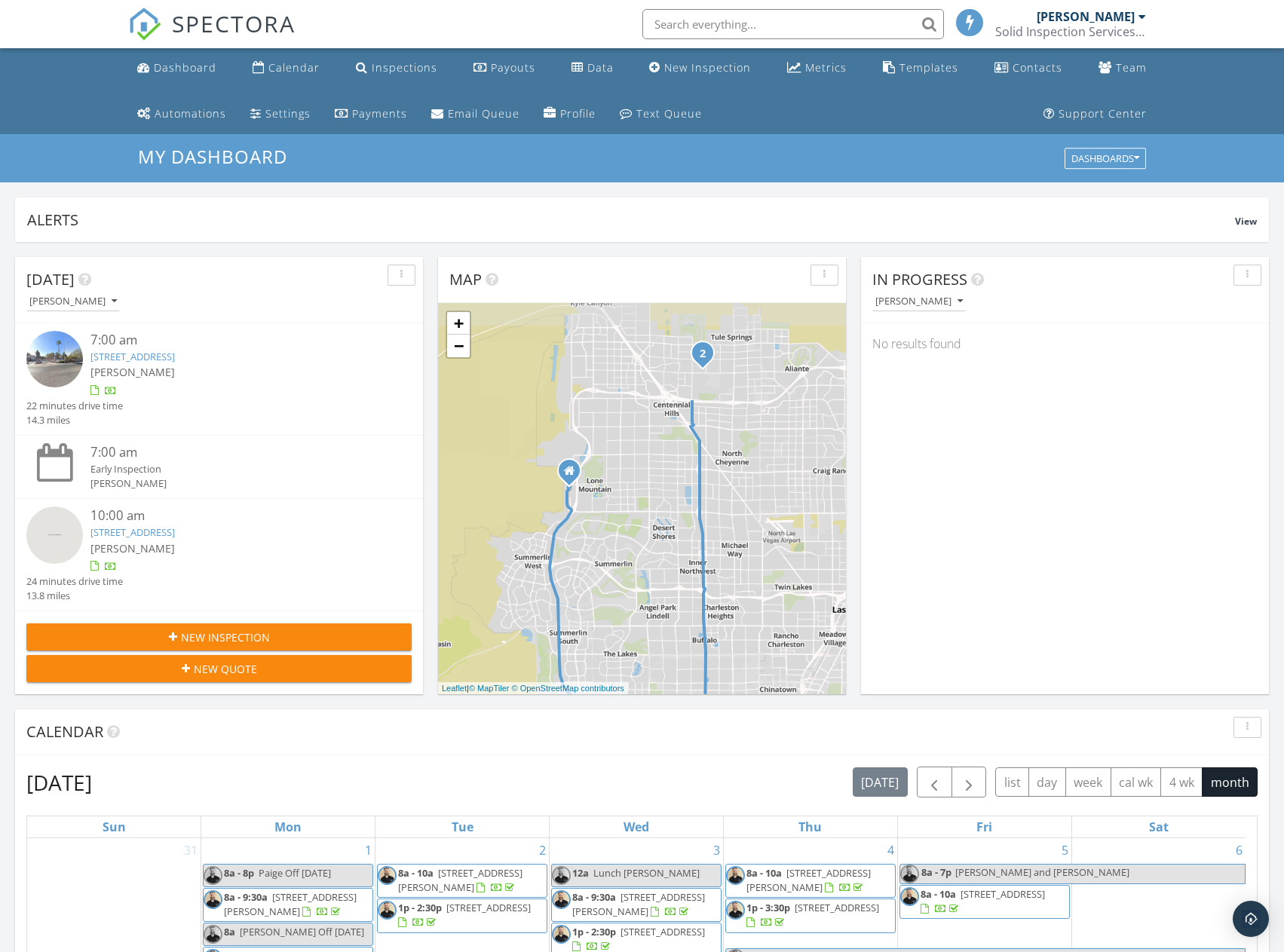
drag, startPoint x: 686, startPoint y: 409, endPoint x: 672, endPoint y: 545, distance: 136.7
click at [672, 545] on div "1 2 + − Bruce Woodbury Beltway, West Tropicana Avenue, South Rainbow Boulevard,…" at bounding box center [642, 499] width 408 height 391
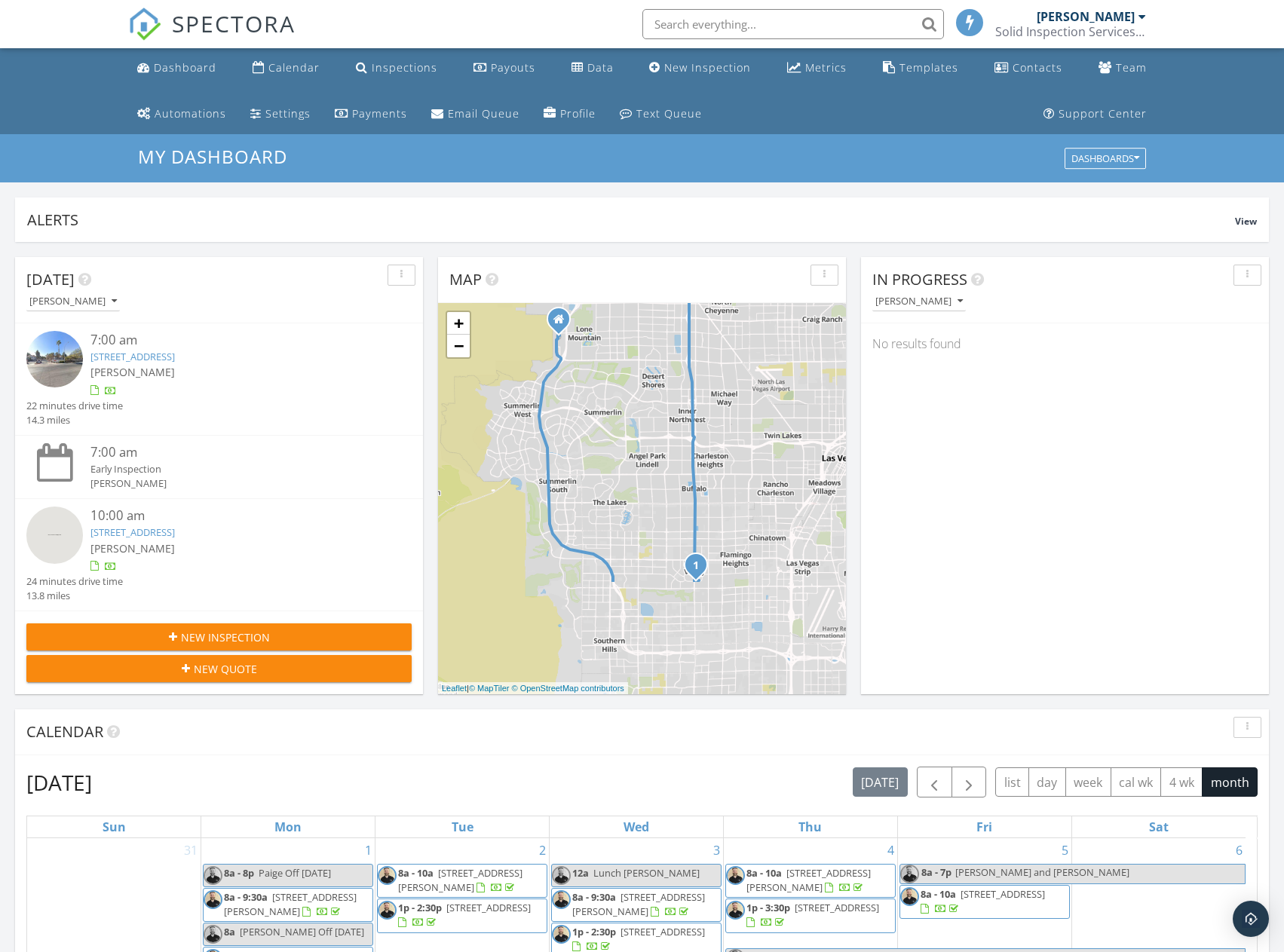
drag, startPoint x: 694, startPoint y: 600, endPoint x: 682, endPoint y: 442, distance: 158.5
click at [682, 442] on div "1 2 + − Bruce Woodbury Beltway, West Tropicana Avenue, South Rainbow Boulevard,…" at bounding box center [642, 499] width 408 height 391
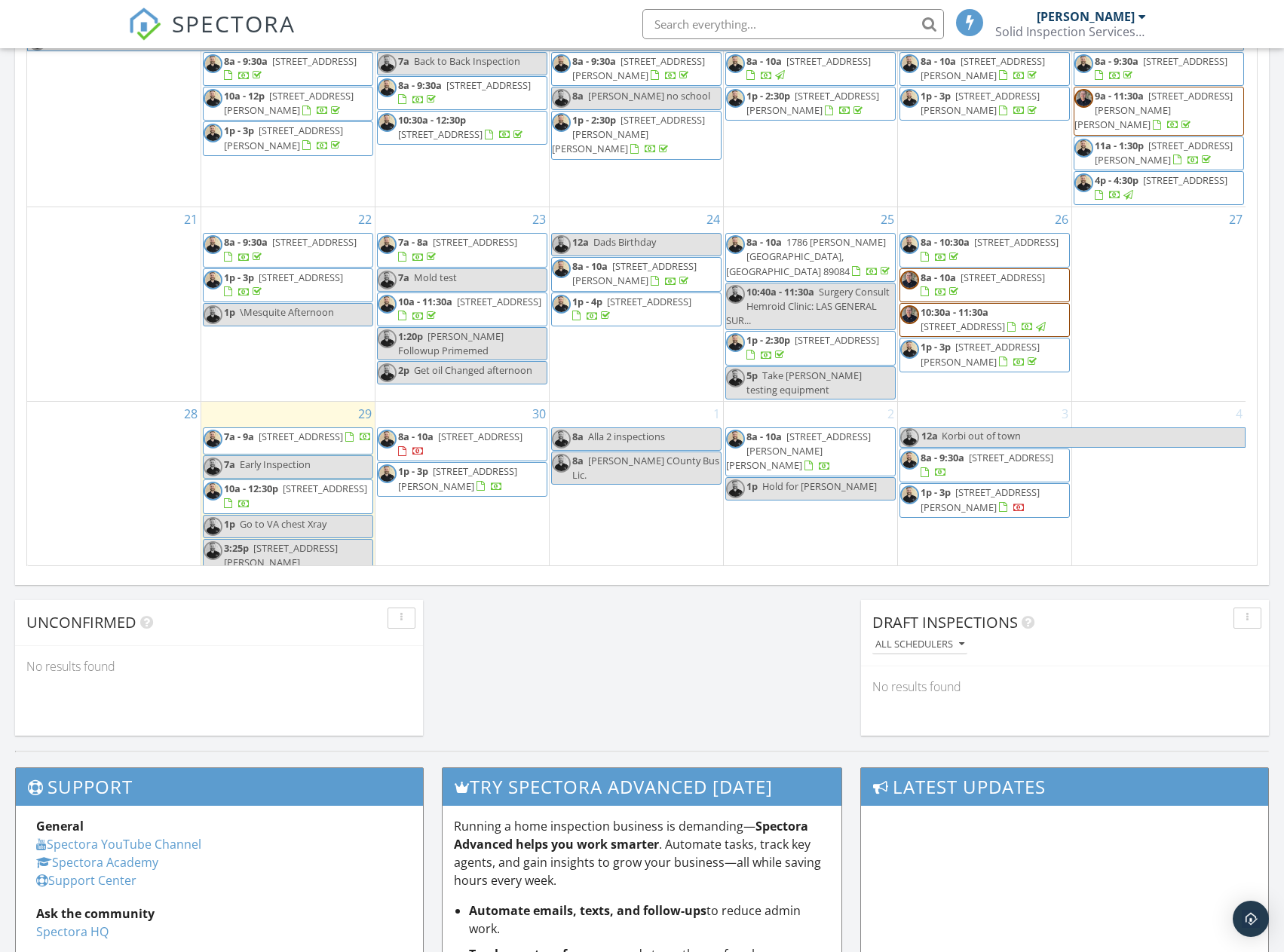
scroll to position [905, 0]
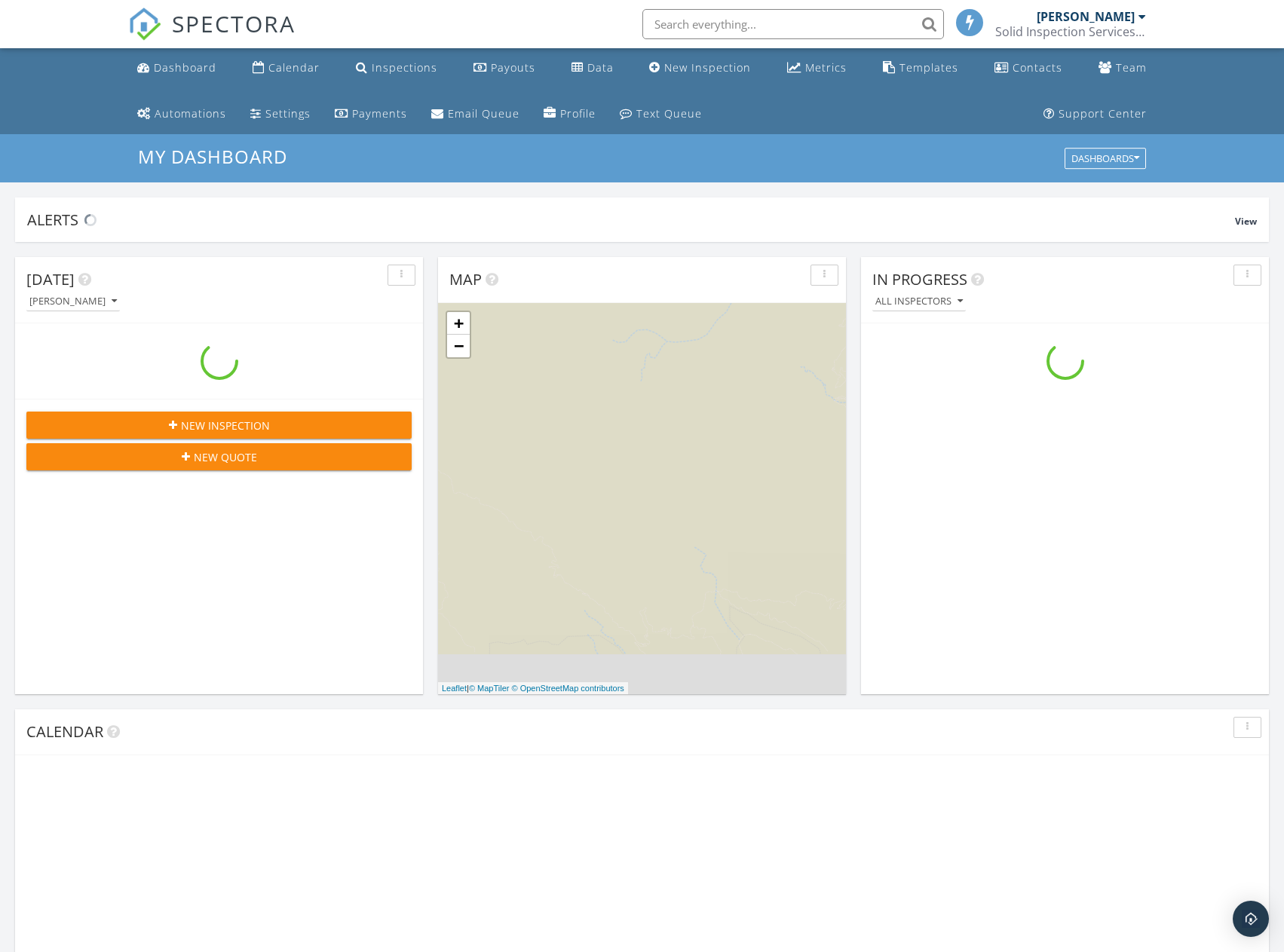
scroll to position [1395, 1308]
